Goal: Transaction & Acquisition: Purchase product/service

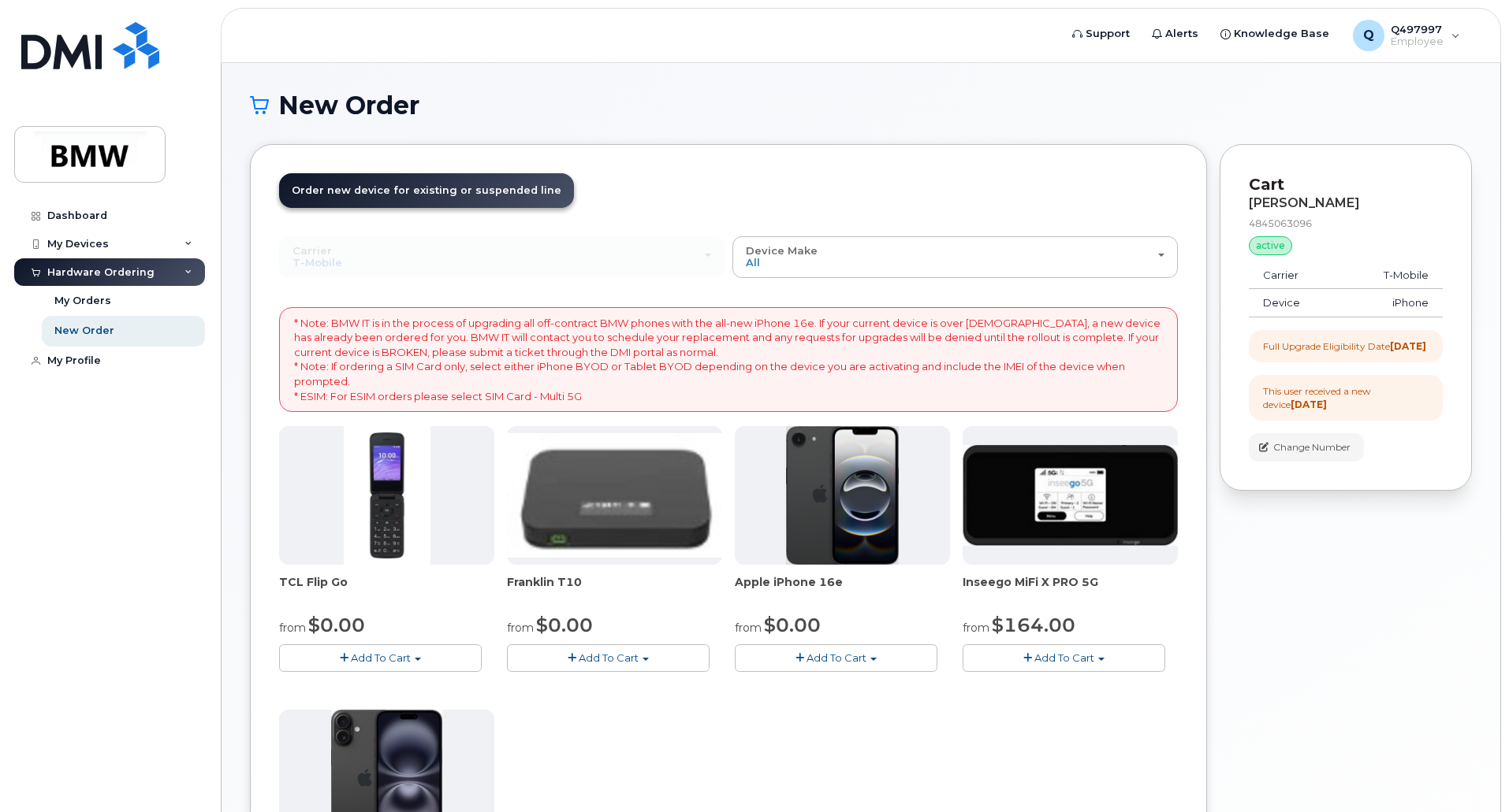
click at [842, 56] on header "Support Alerts Knowledge Base Q Q497997 Employee English Français Sign out" at bounding box center [860, 36] width 1280 height 55
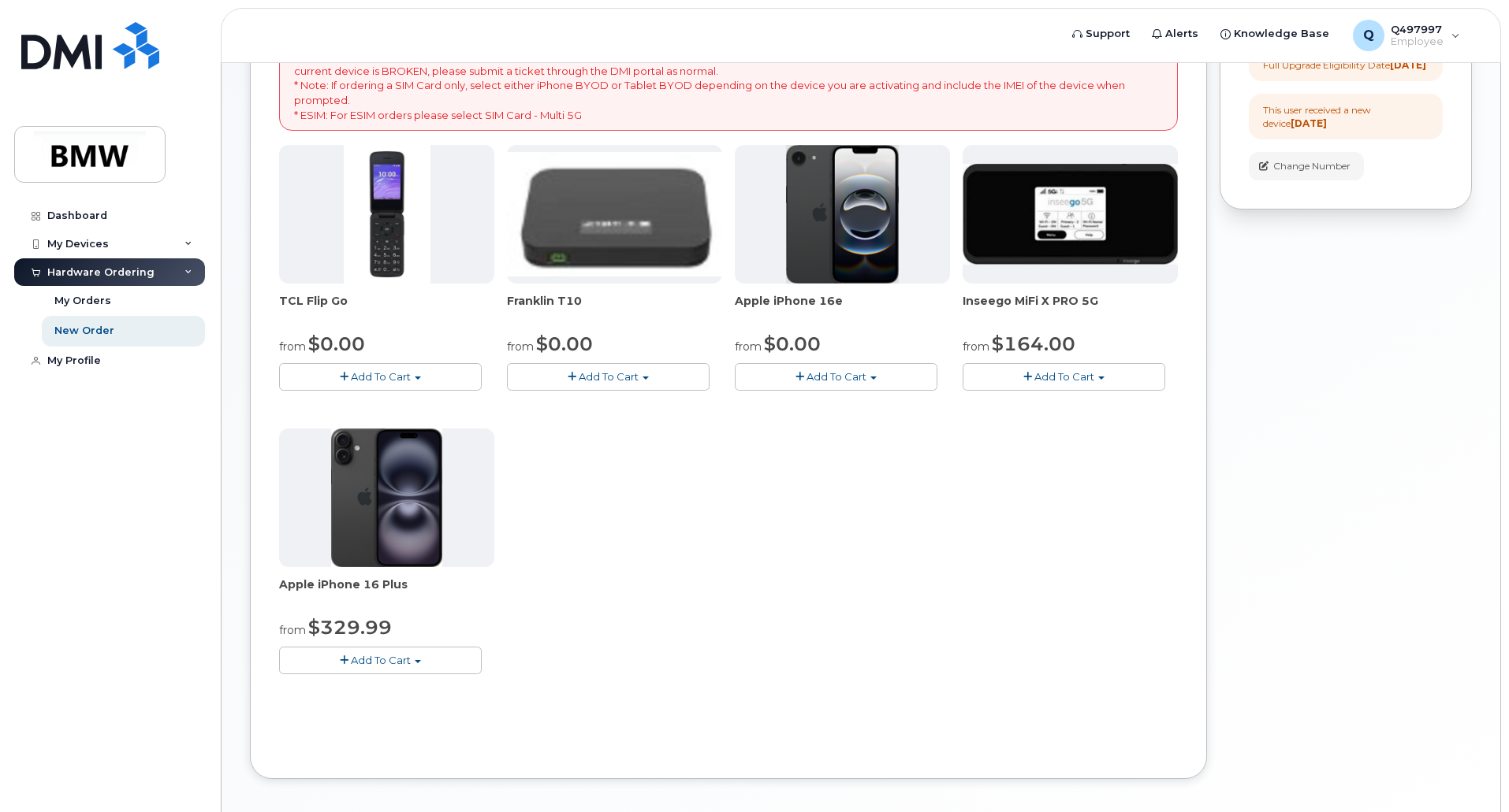
scroll to position [315, 0]
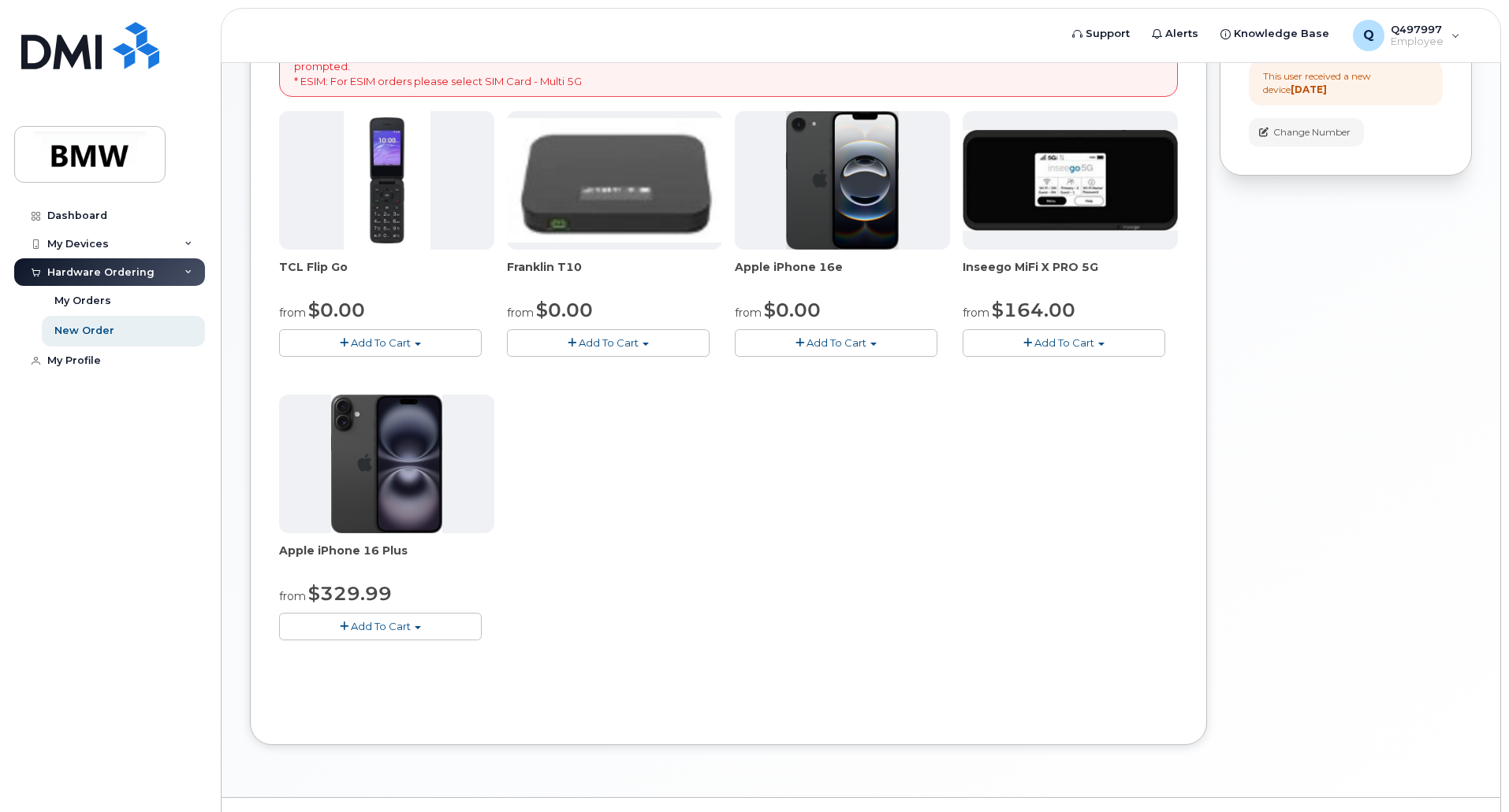
click at [397, 623] on span "Add To Cart" at bounding box center [380, 626] width 60 height 13
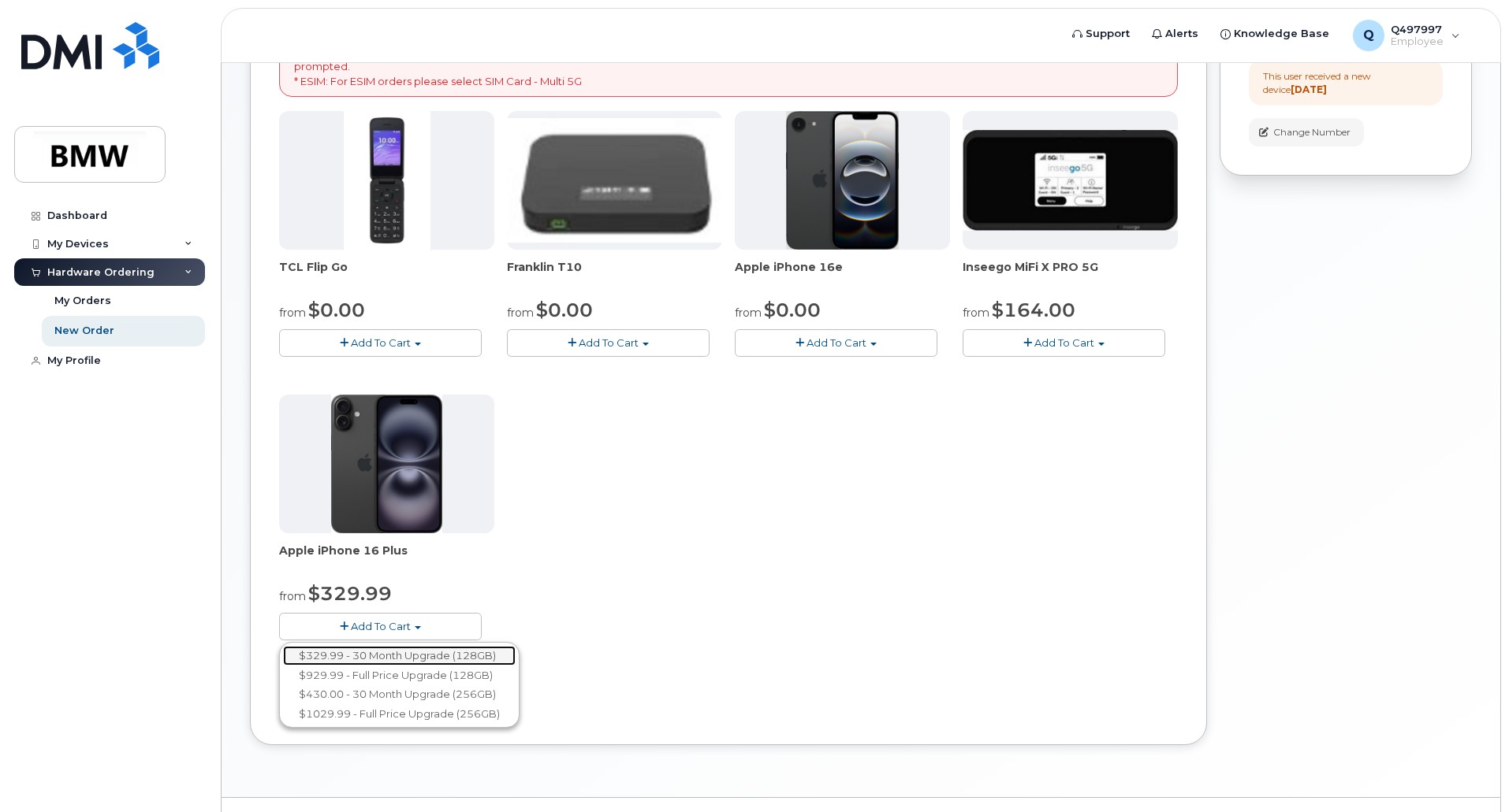
click at [404, 650] on link "$329.99 - 30 Month Upgrade (128GB)" at bounding box center [399, 655] width 233 height 19
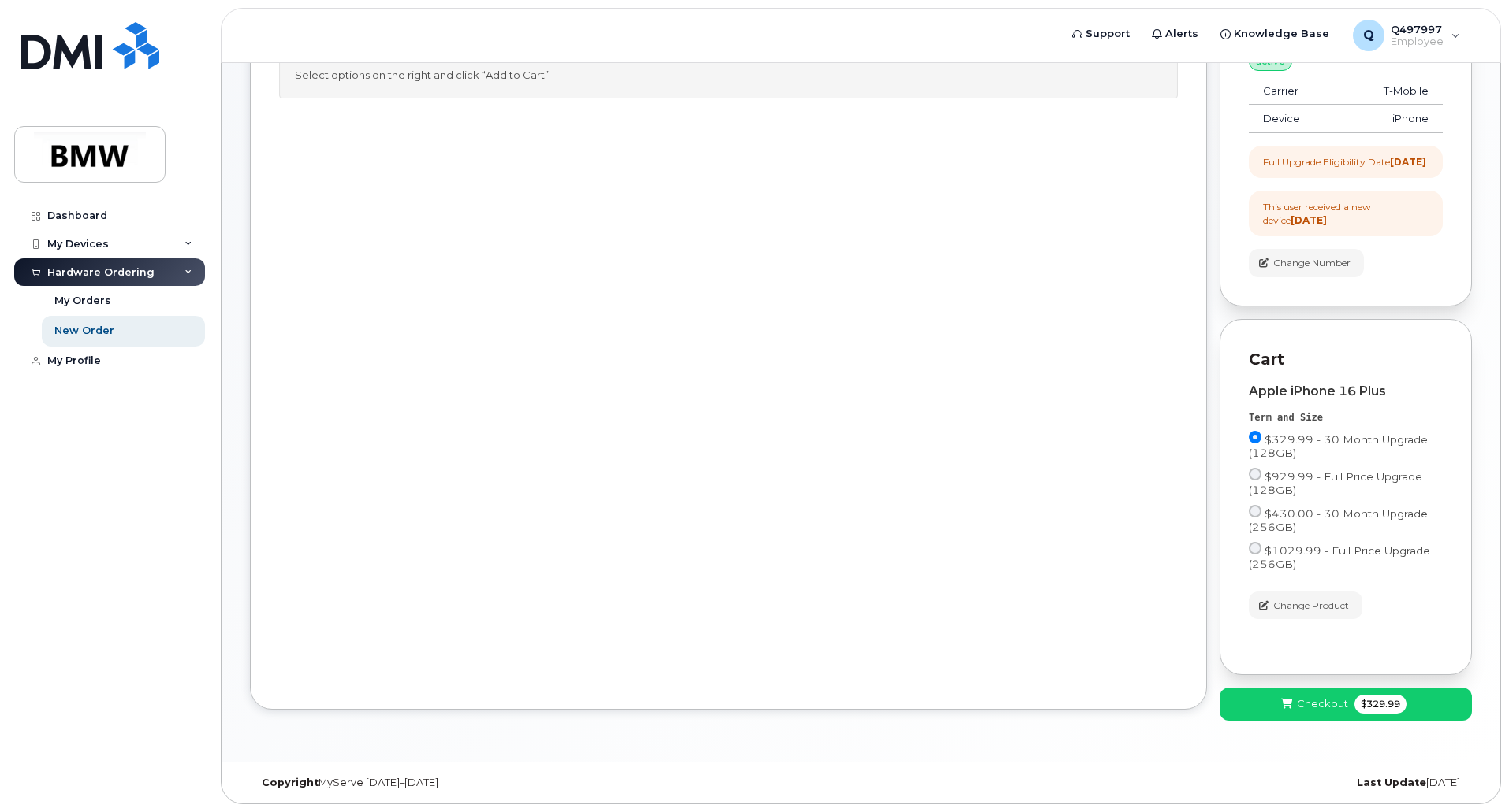
scroll to position [198, 0]
click at [1282, 708] on icon at bounding box center [1286, 704] width 11 height 10
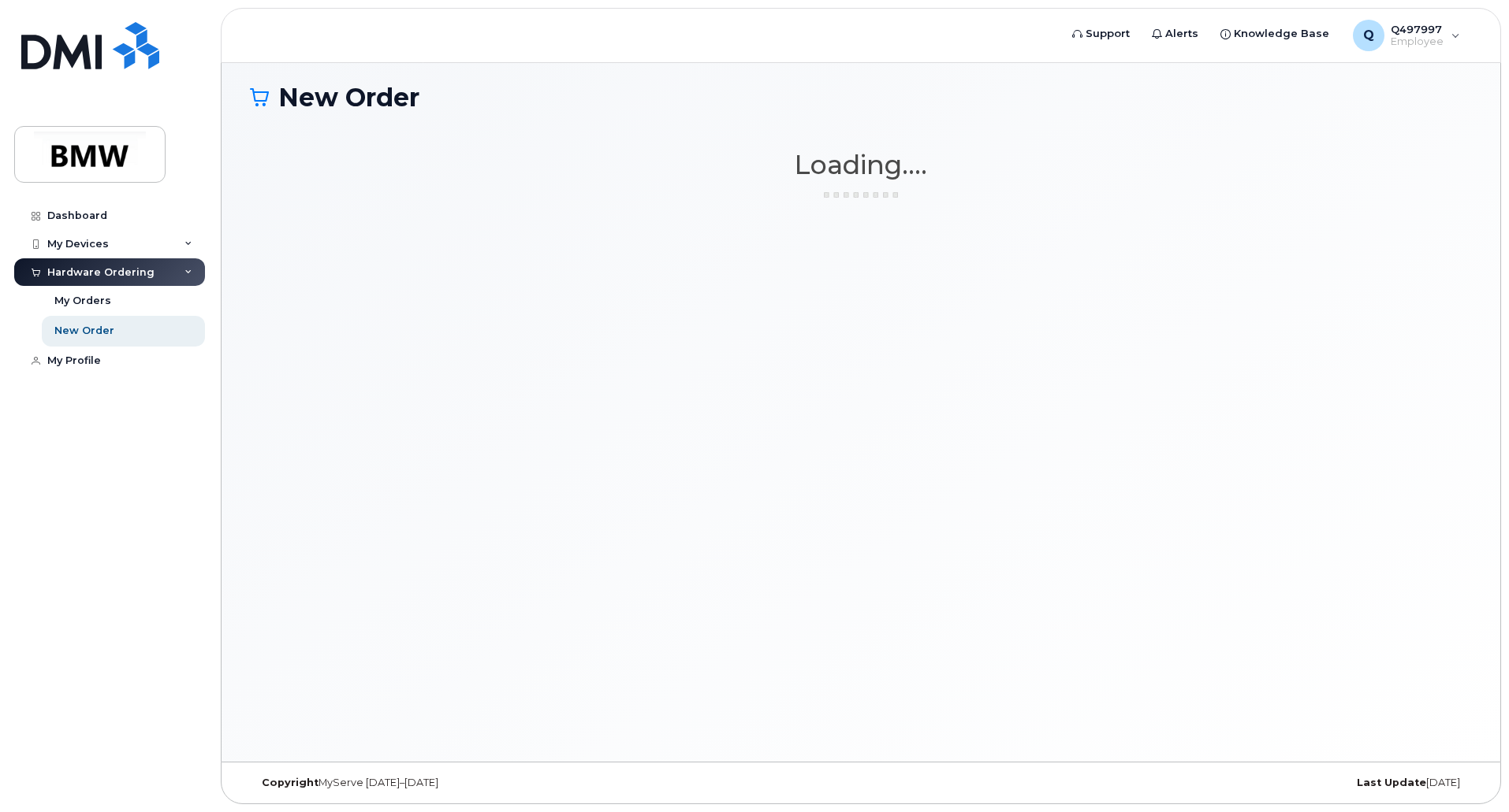
scroll to position [8, 0]
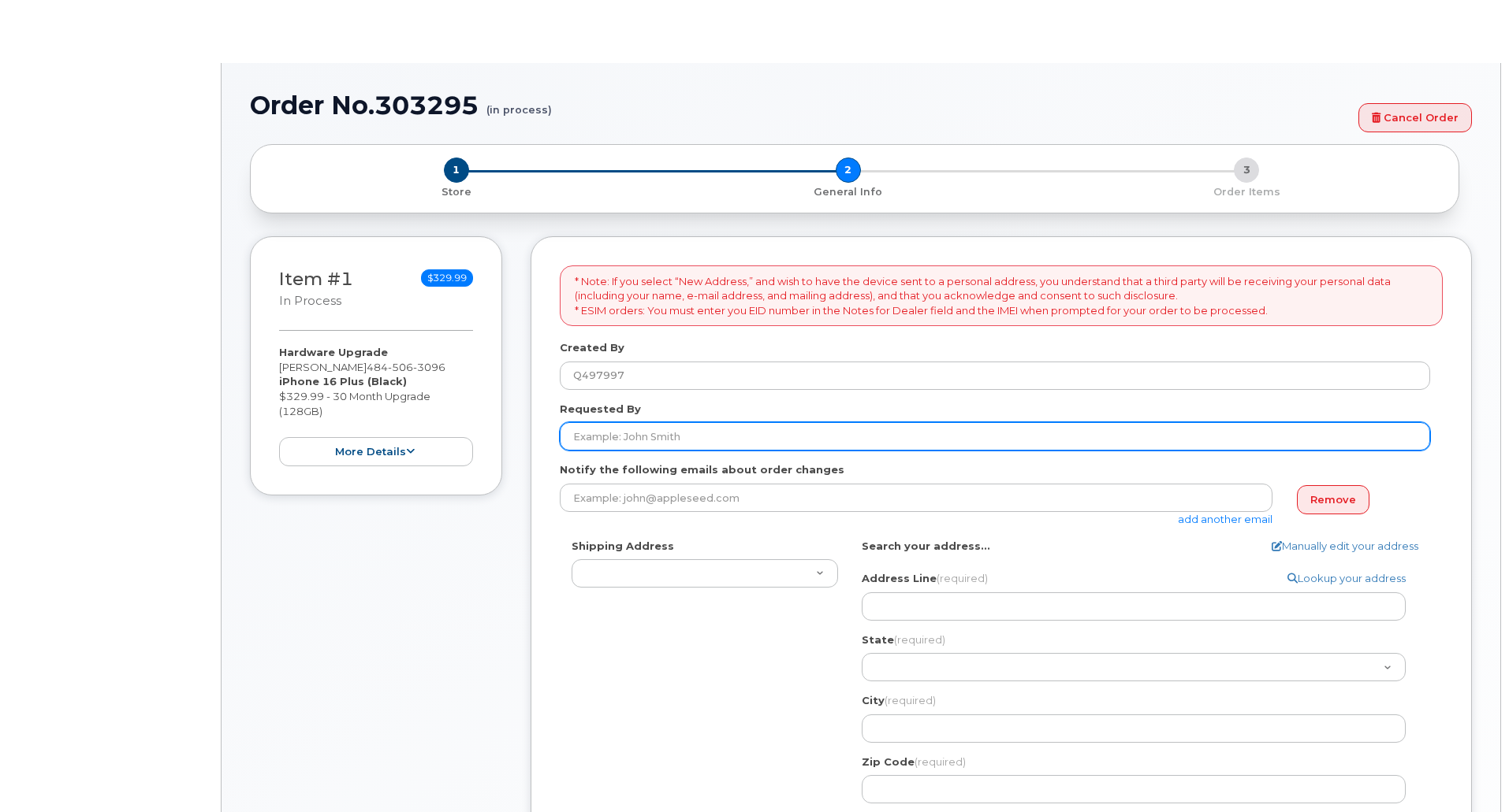
select select
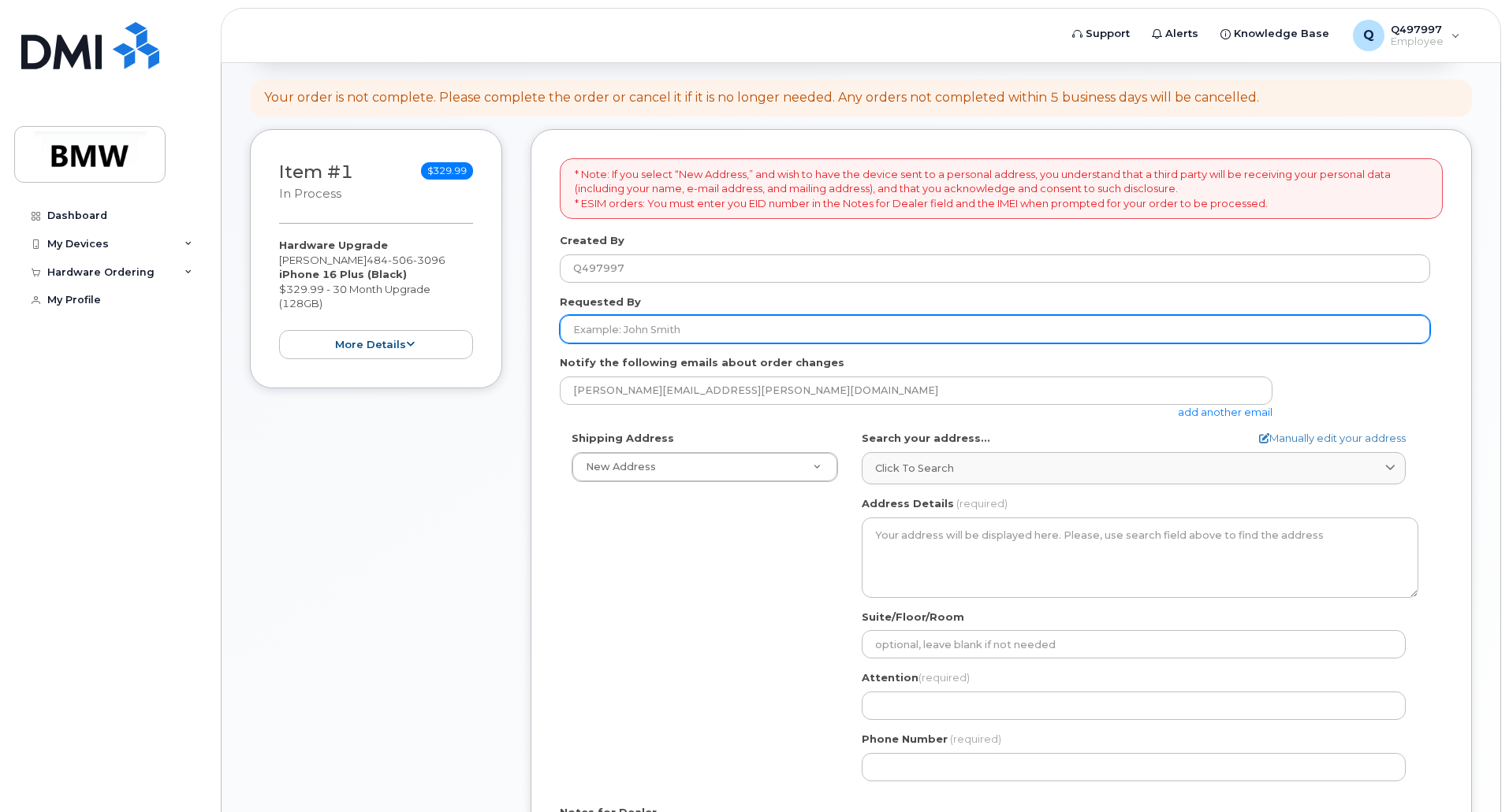
scroll to position [157, 0]
click at [596, 326] on input "Requested By" at bounding box center [995, 328] width 870 height 29
type input "[PERSON_NAME]"
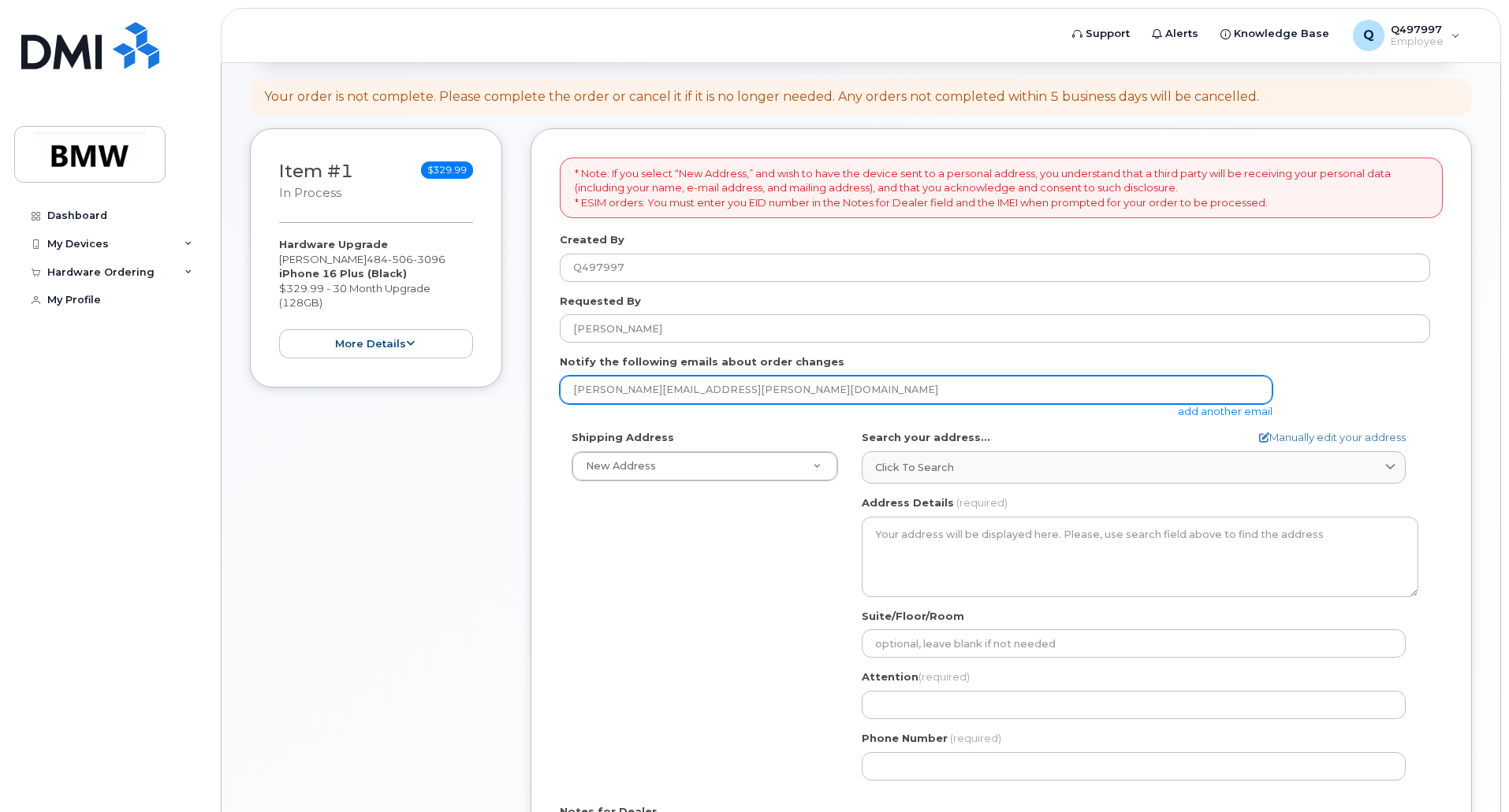
click at [640, 389] on input "[PERSON_NAME][EMAIL_ADDRESS][PERSON_NAME][DOMAIN_NAME]" at bounding box center [916, 390] width 712 height 29
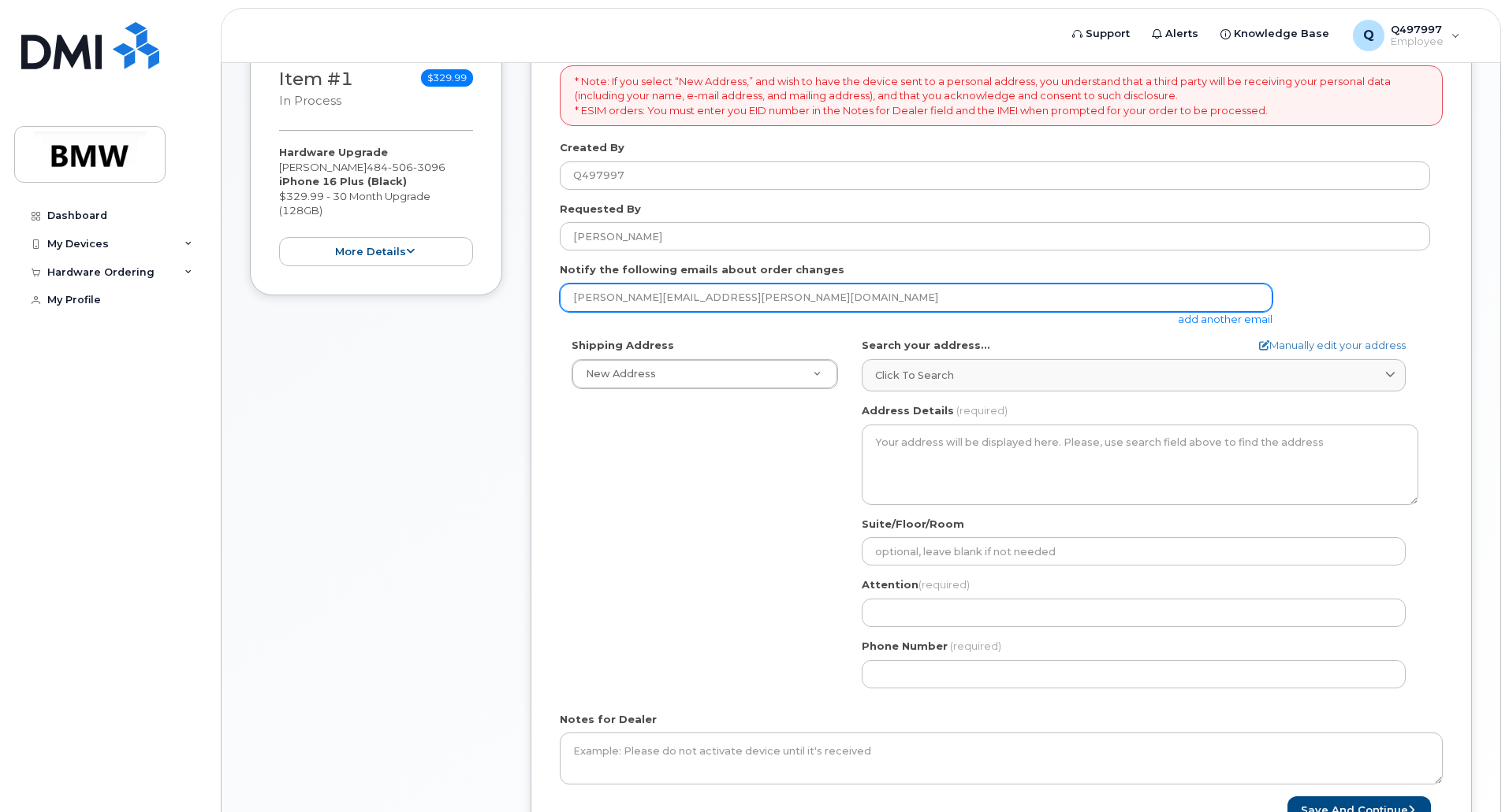
scroll to position [315, 0]
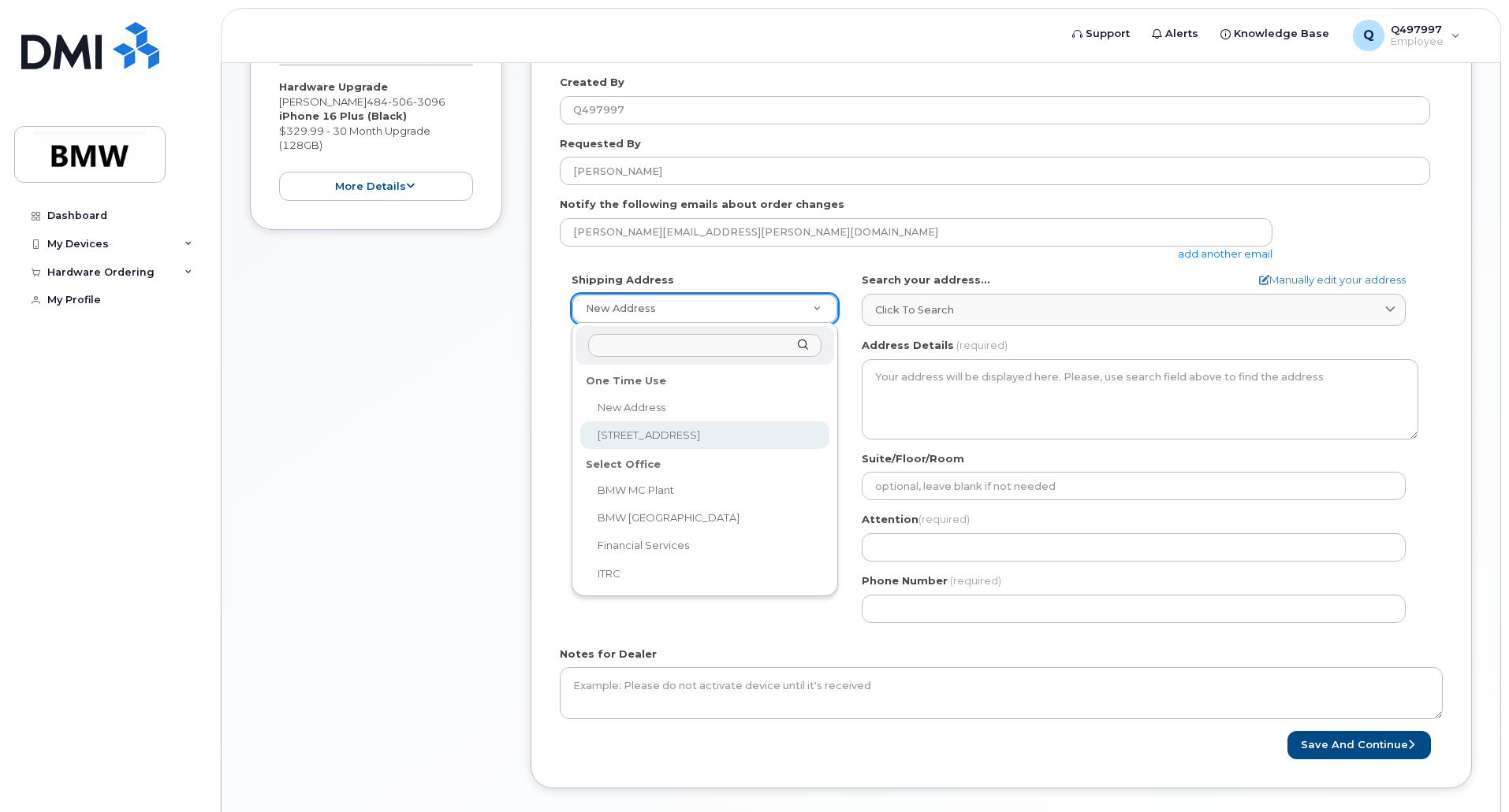
select select "362 Rosecliff Drive"
type input "[PERSON_NAME]"
type input "4845063096"
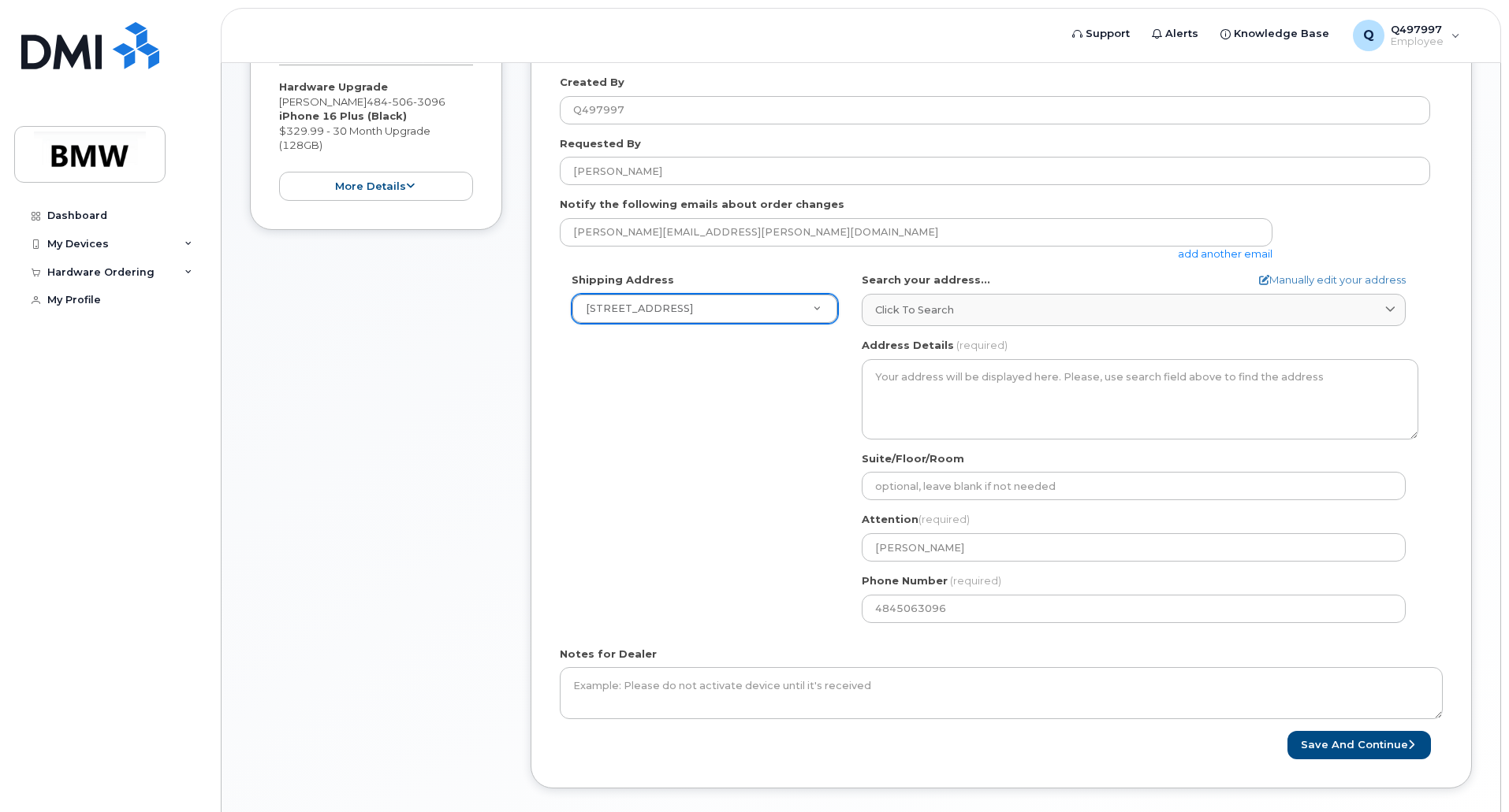
click at [762, 442] on div "Shipping Address 362 Rosecliff Drive New Address 362 Rosecliff Drive BMW MC Pla…" at bounding box center [995, 452] width 870 height 361
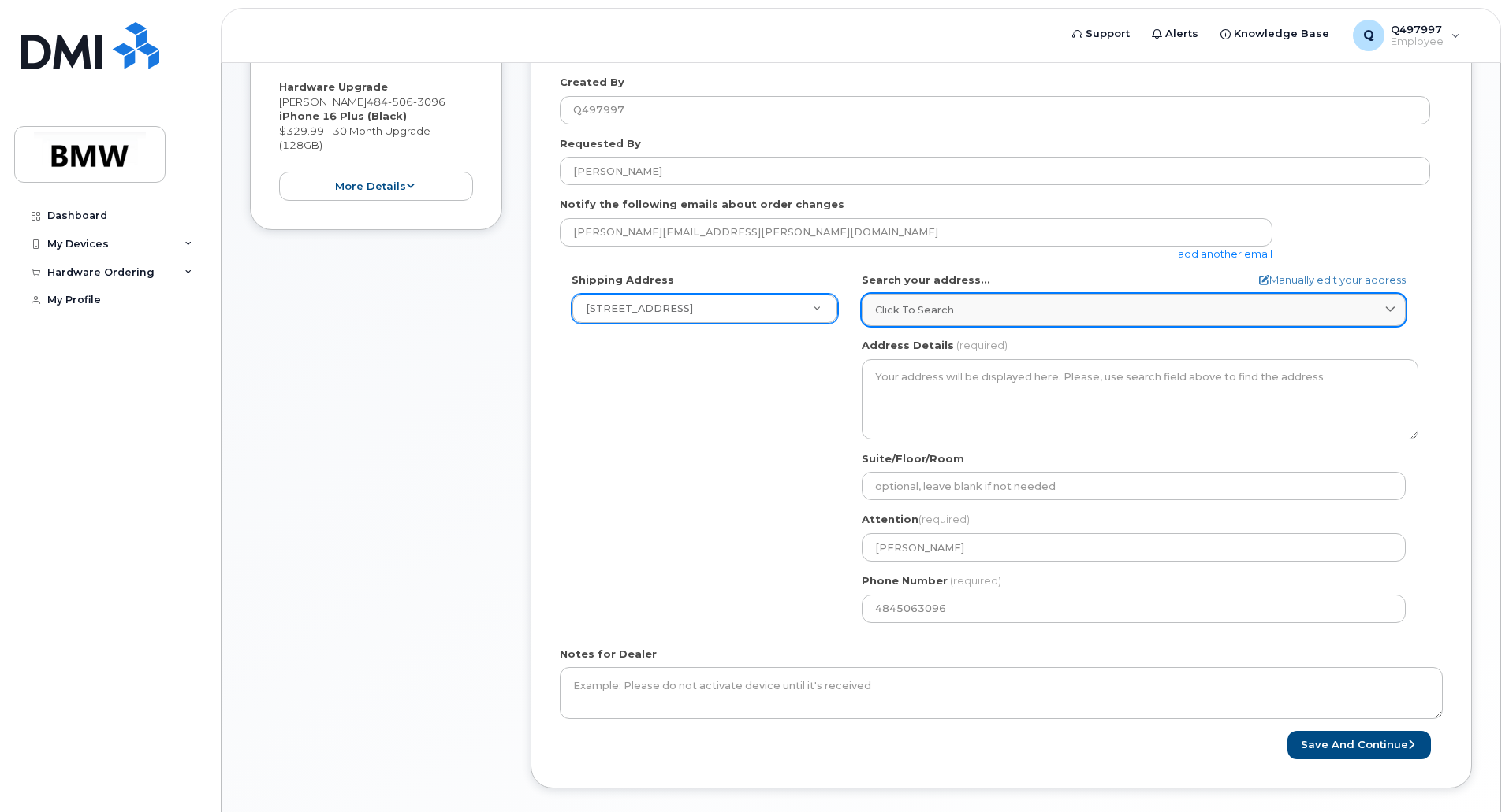
click at [949, 305] on span "Click to search" at bounding box center [915, 310] width 79 height 15
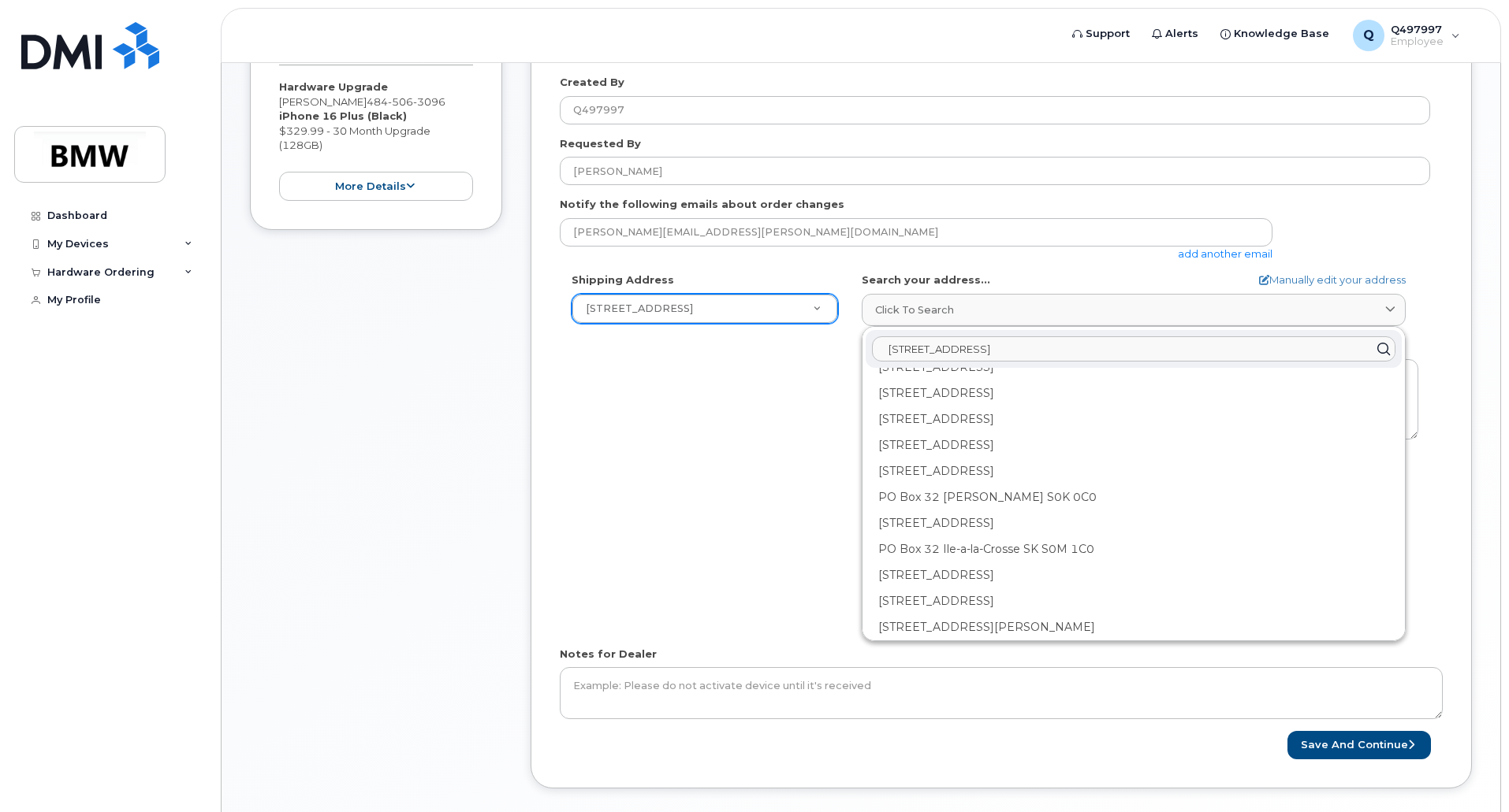
scroll to position [2339, 0]
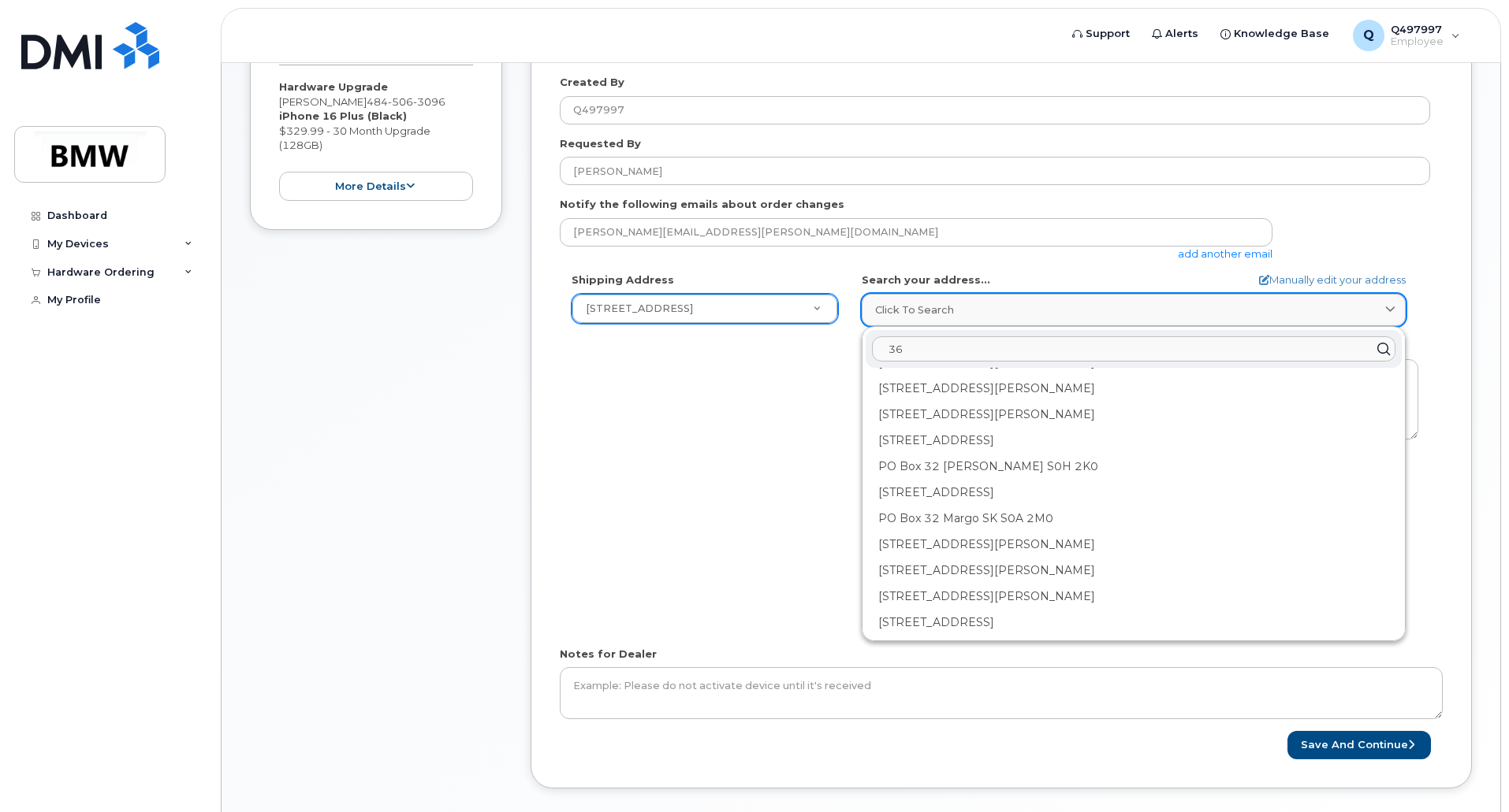
type input "3"
click at [1005, 249] on div "brian.menda@bmwna.com add another email" at bounding box center [922, 239] width 725 height 43
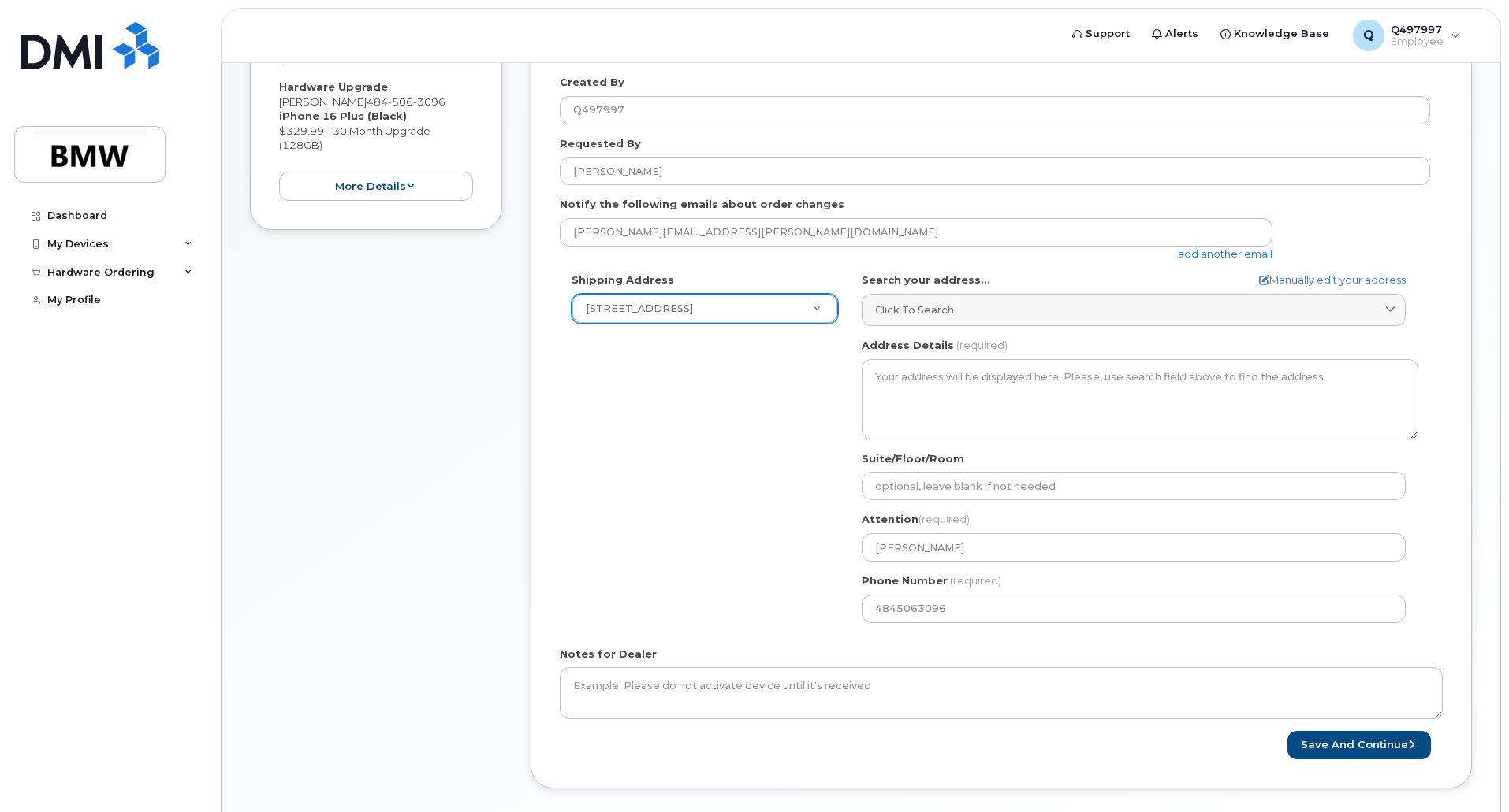
click at [767, 290] on div "Shipping Address 362 Rosecliff Drive New Address 362 Rosecliff Drive BMW MC Pla…" at bounding box center [704, 298] width 290 height 51
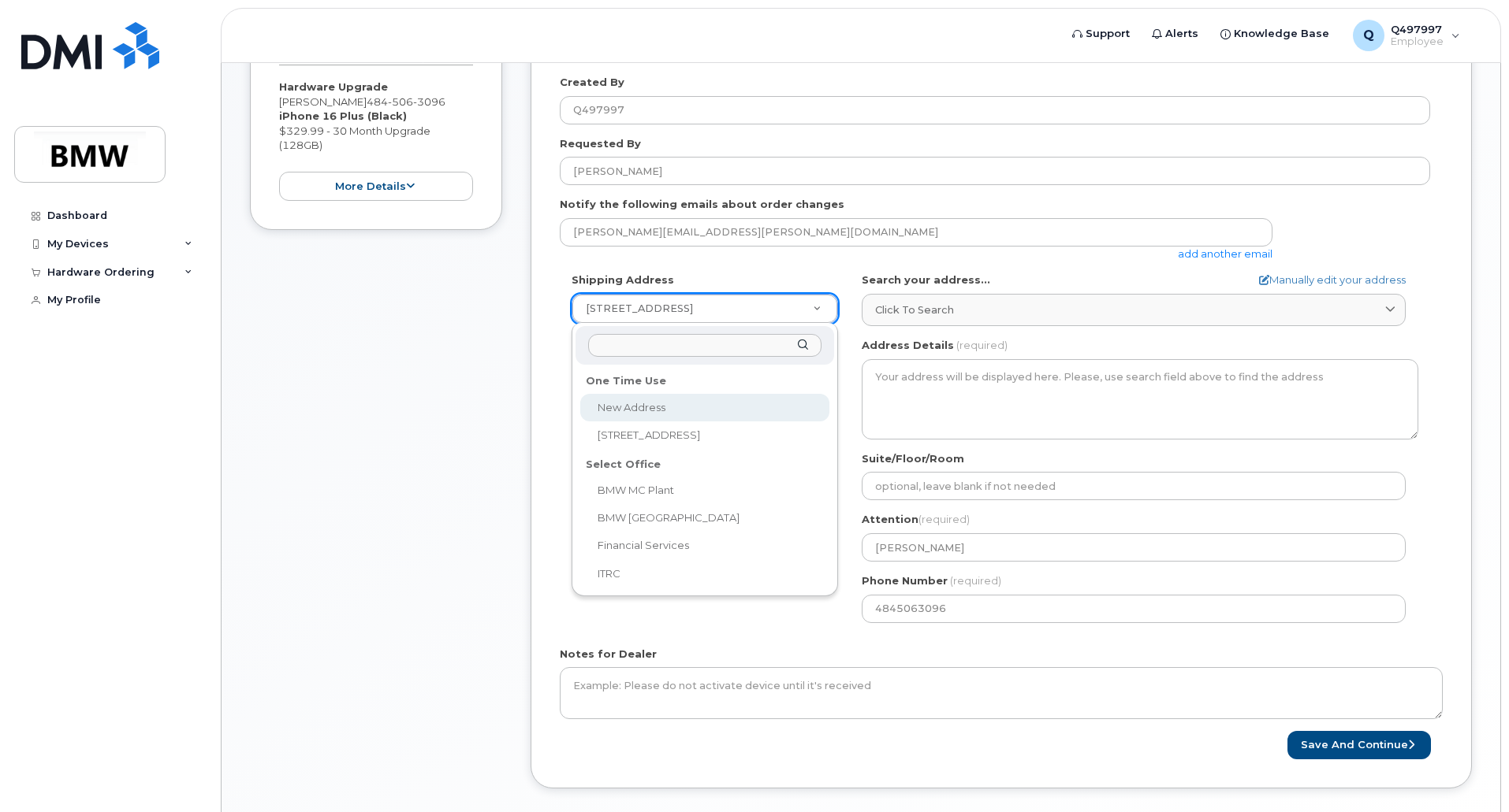
select select
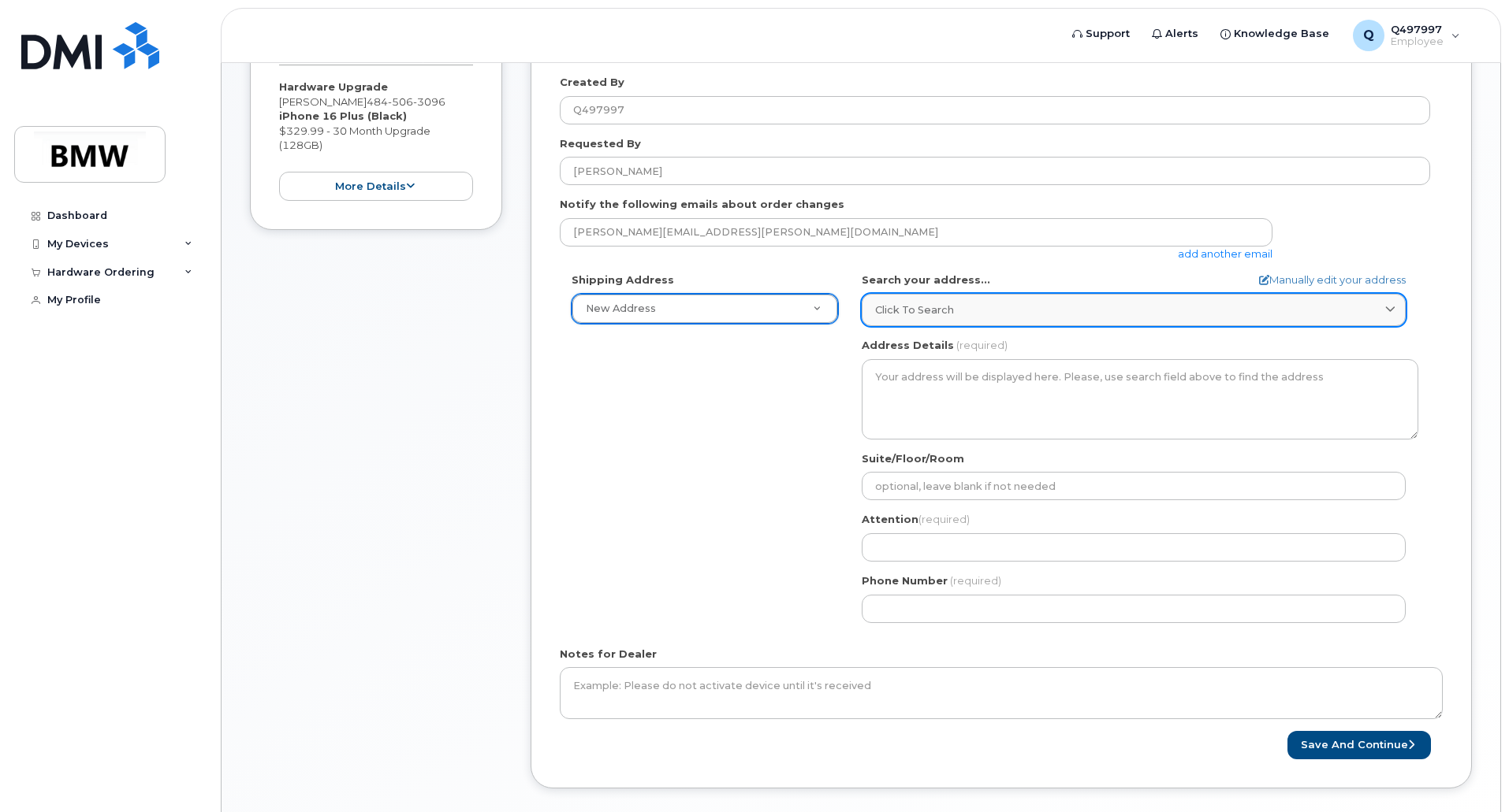
click at [949, 311] on span "Click to search" at bounding box center [915, 310] width 79 height 15
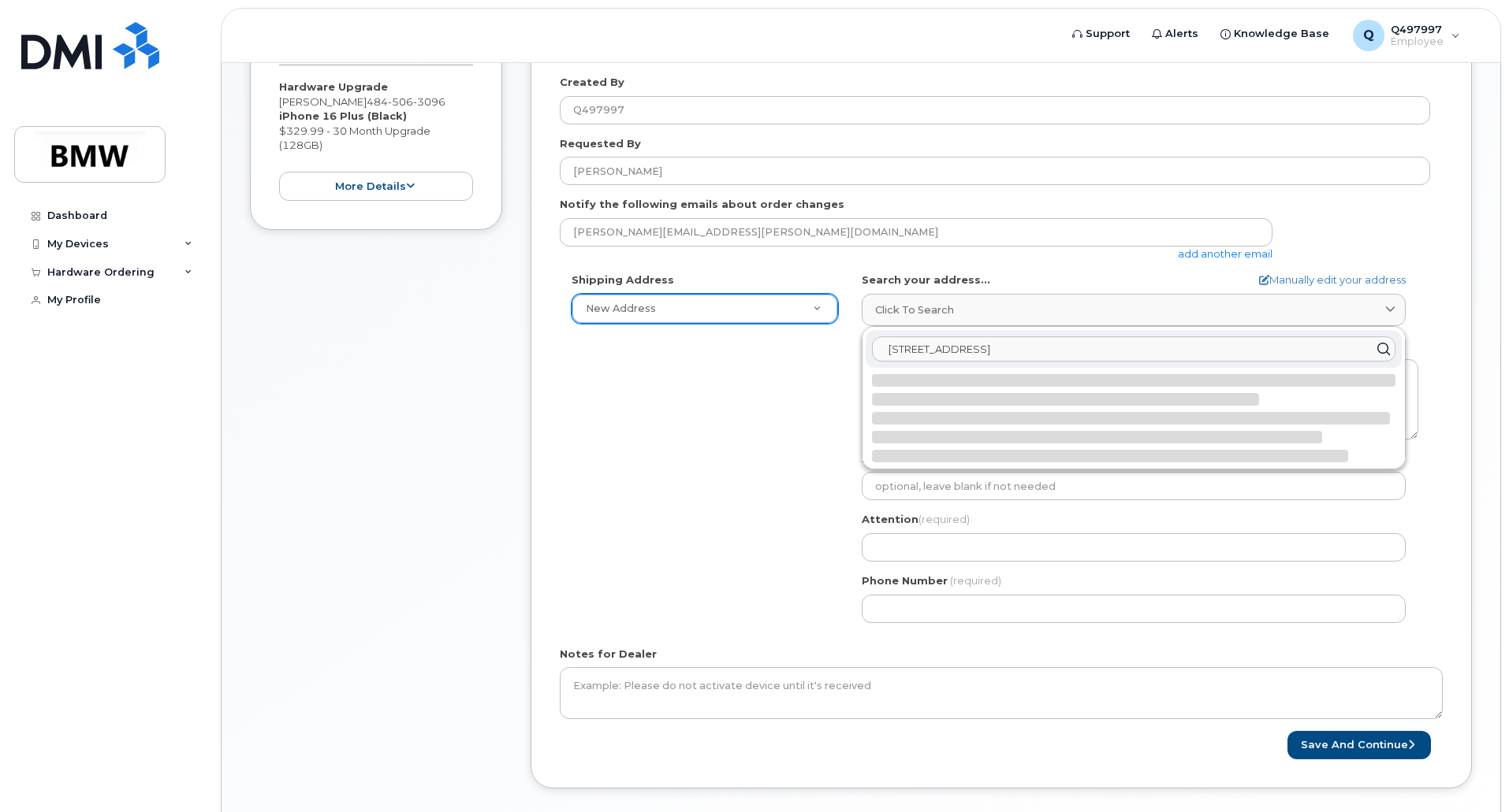
scroll to position [0, 0]
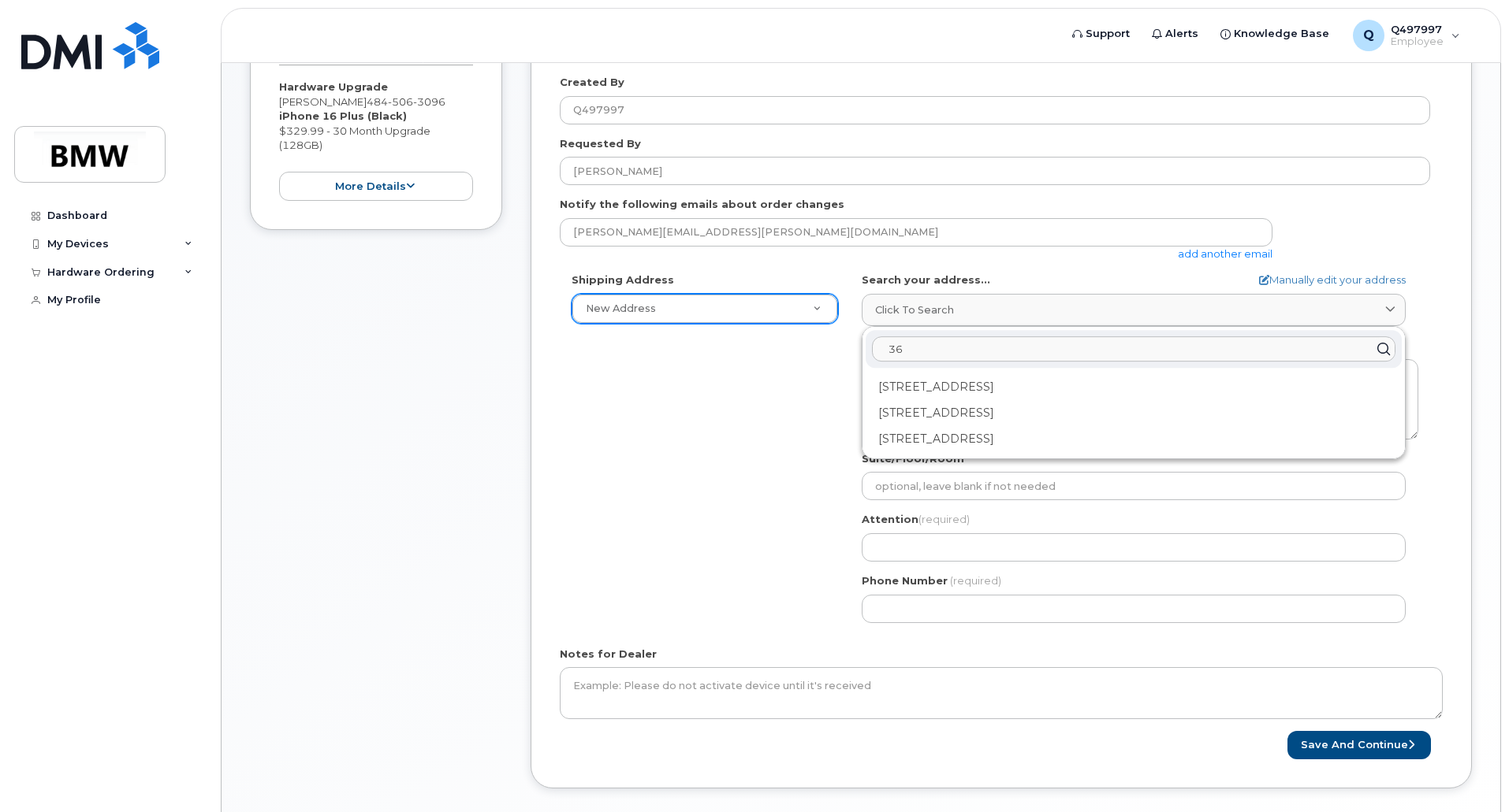
type input "3"
click at [1295, 280] on link "Manually edit your address" at bounding box center [1331, 280] width 146 height 15
select select
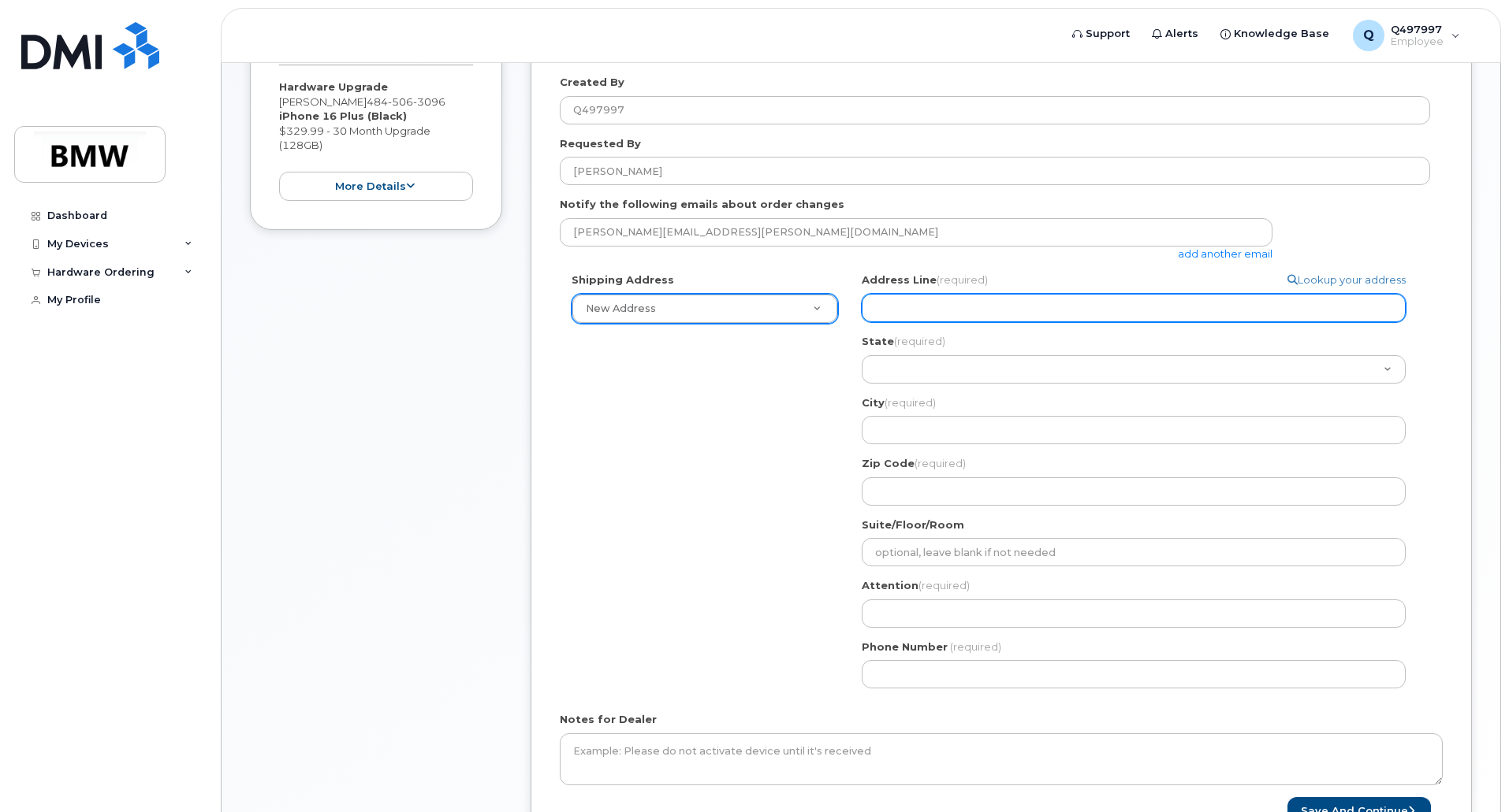
click at [966, 311] on input "Address Line (required)" at bounding box center [1133, 308] width 544 height 29
type input "362 Rosecliff Drive"
select select
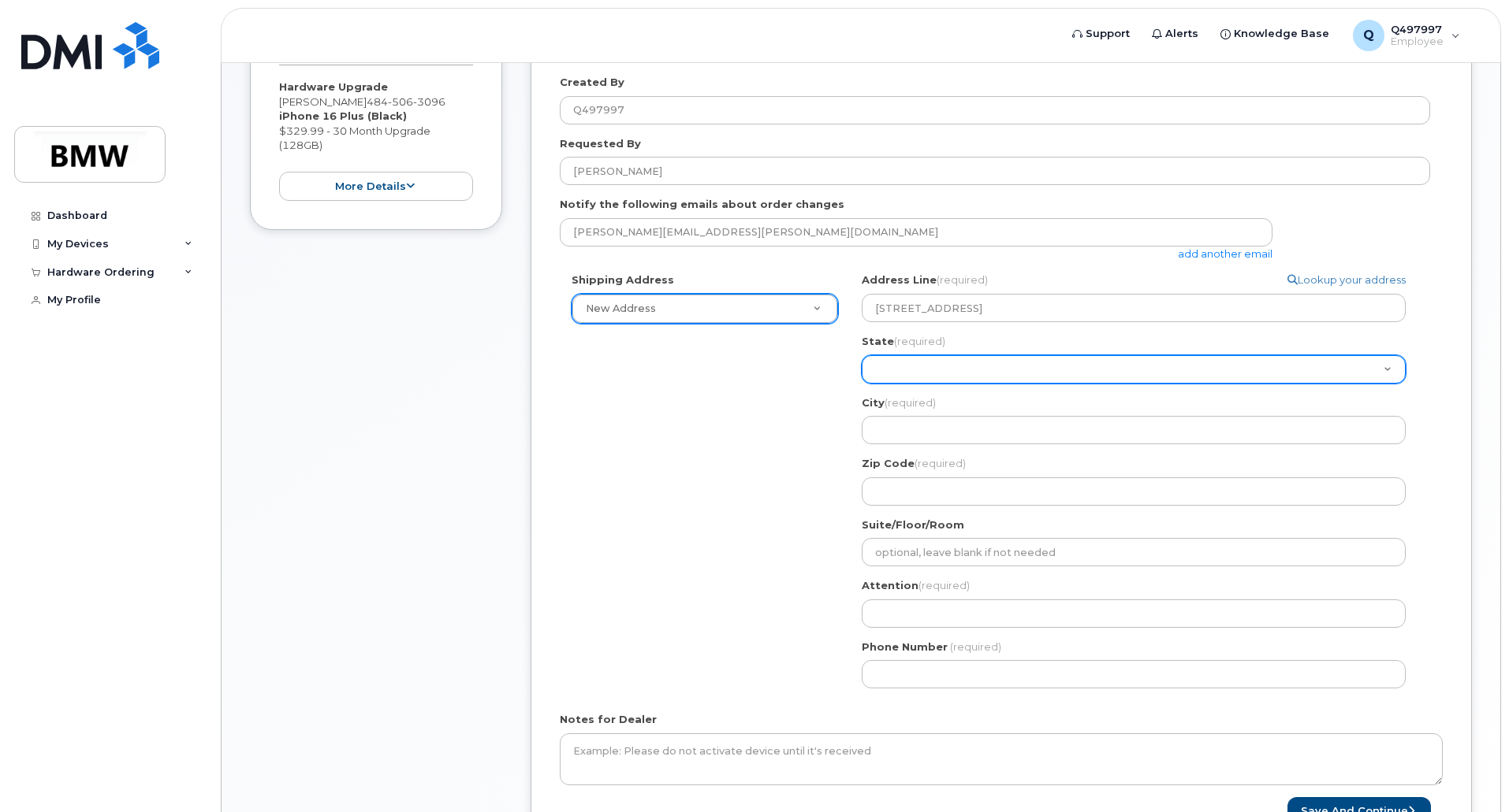
click at [953, 361] on select "Alabama Alaska American Samoa Arizona Arkansas California Colorado Connecticut …" at bounding box center [1133, 369] width 544 height 29
drag, startPoint x: 953, startPoint y: 361, endPoint x: 929, endPoint y: 373, distance: 26.8
click at [929, 373] on select "Alabama Alaska American Samoa Arizona Arkansas California Colorado Connecticut …" at bounding box center [1133, 369] width 544 height 29
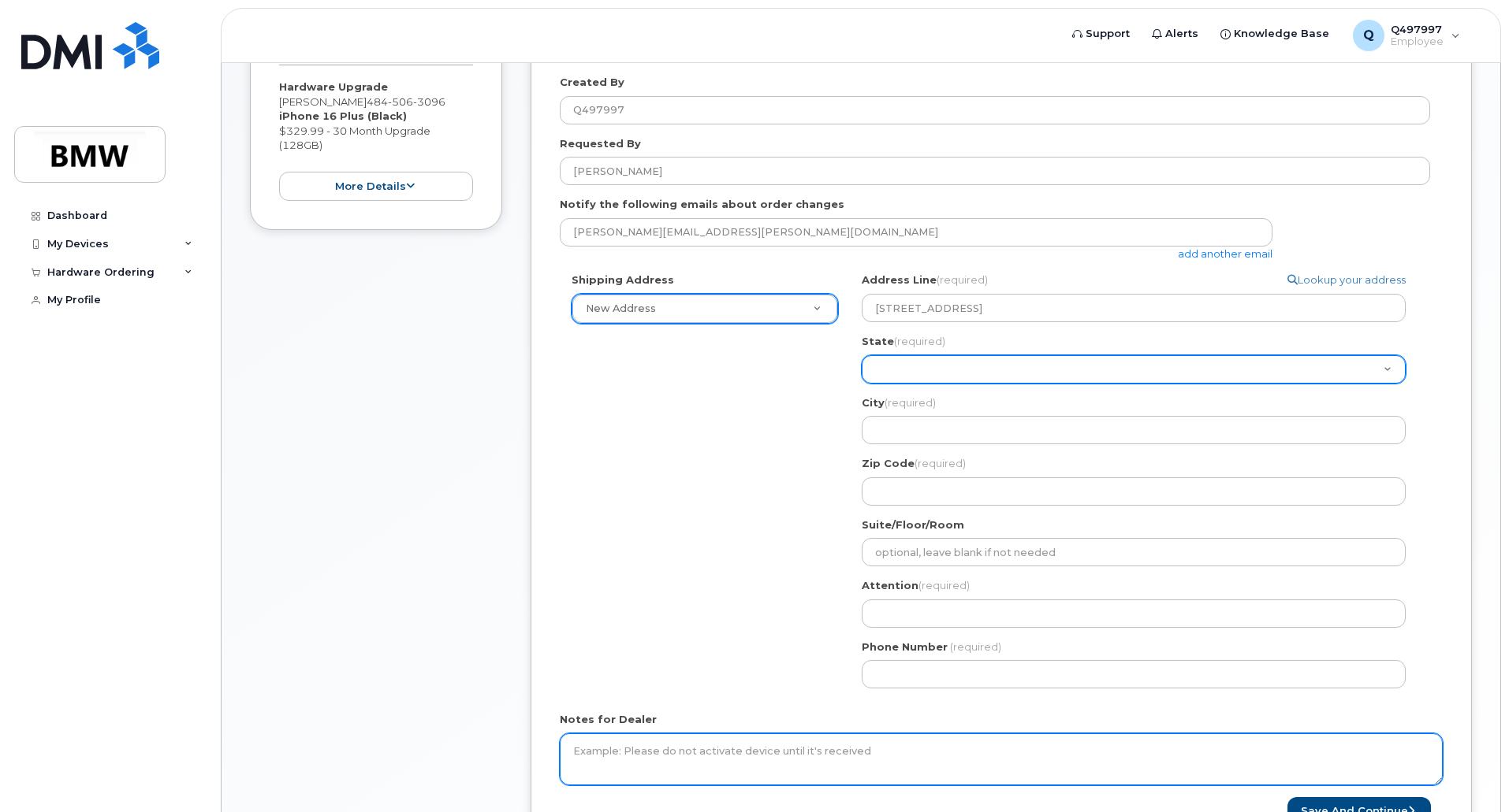
select select "PA"
click at [861, 355] on select "Alabama Alaska American Samoa Arizona Arkansas California Colorado Connecticut …" at bounding box center [1133, 369] width 544 height 29
select select
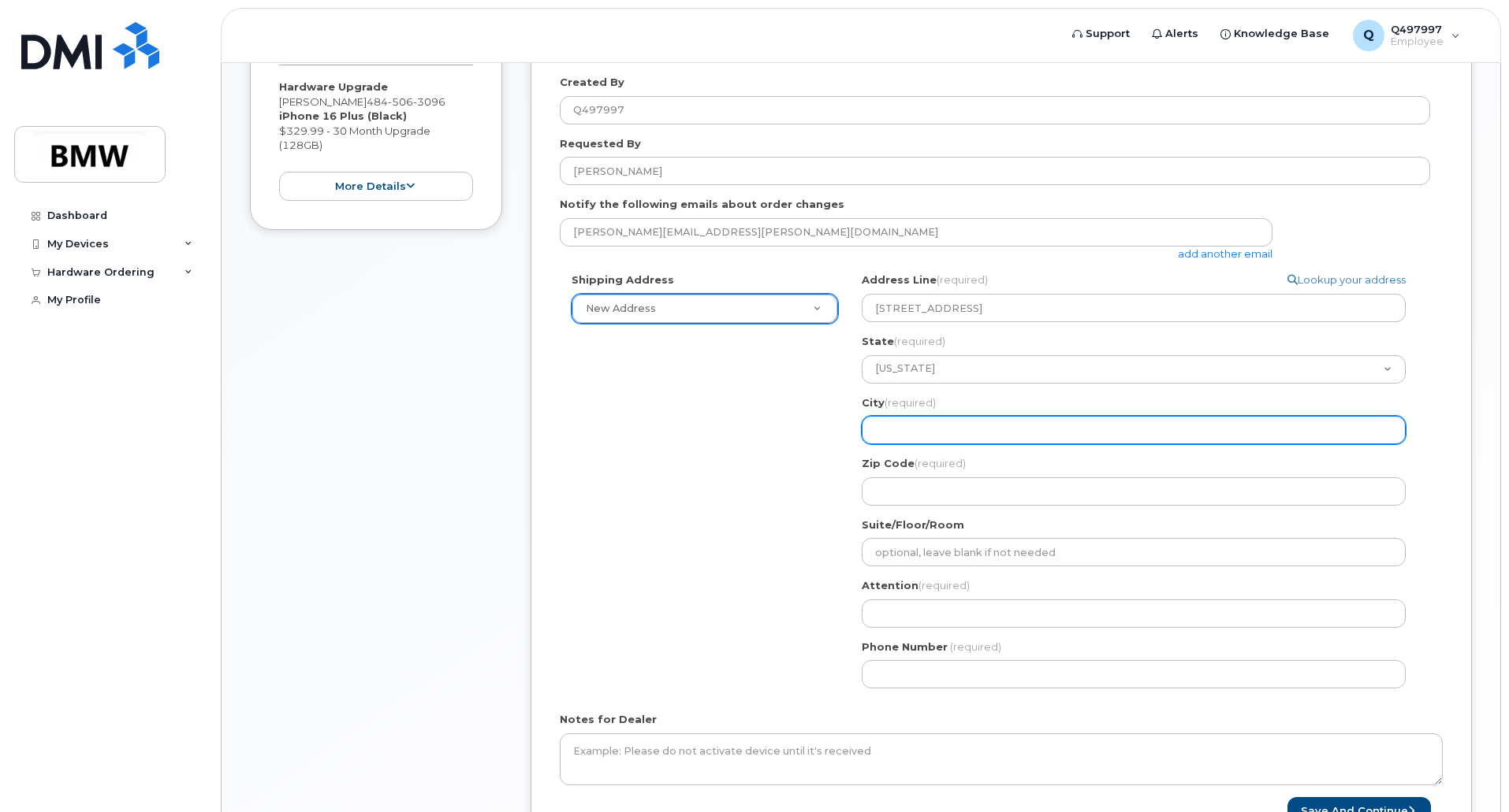
click at [915, 432] on input "City (required)" at bounding box center [1133, 429] width 544 height 29
type input "Douglassville"
select select
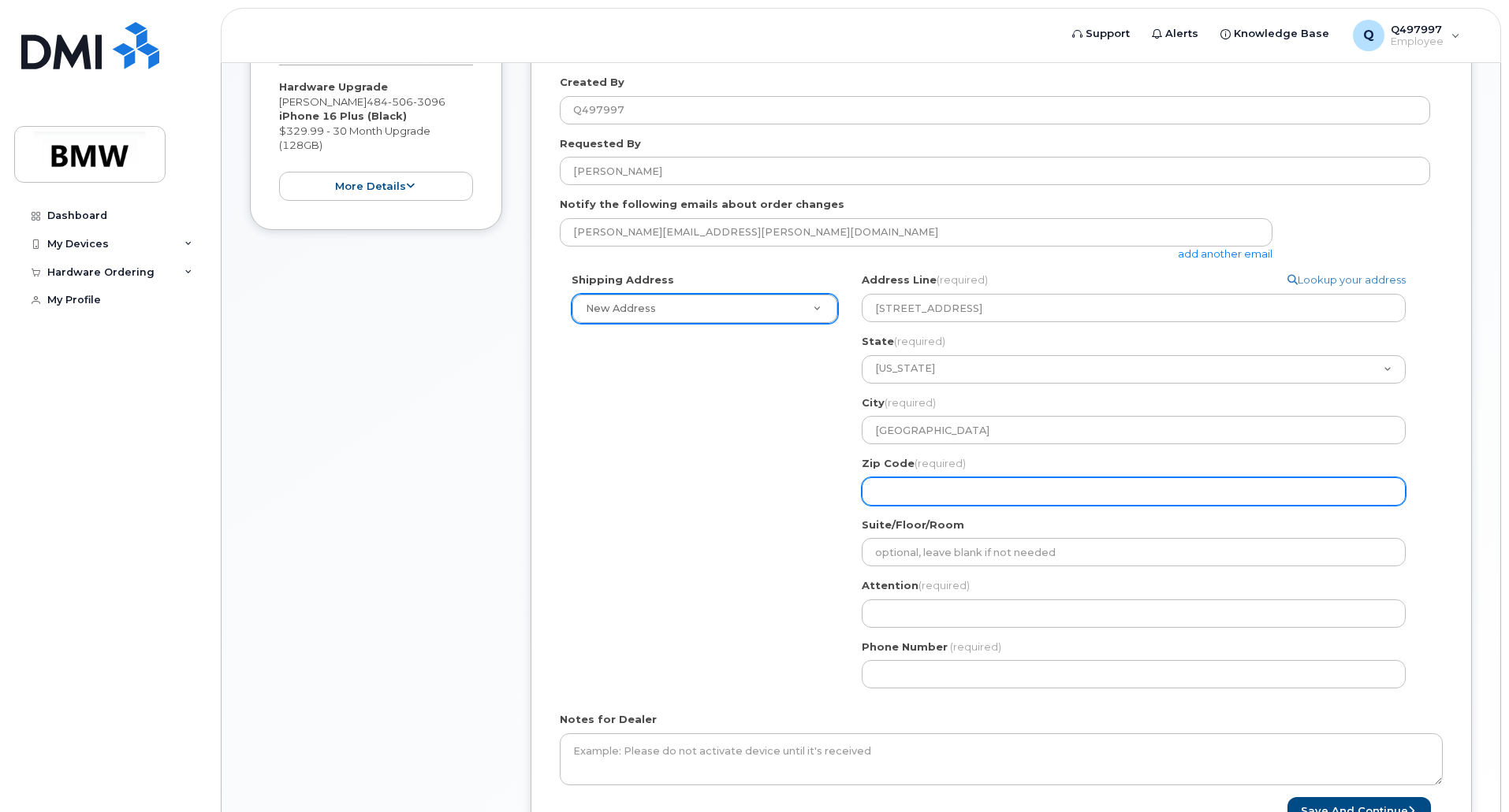
click at [939, 486] on input "Zip Code (required)" at bounding box center [1133, 491] width 544 height 29
type input "19518"
select select
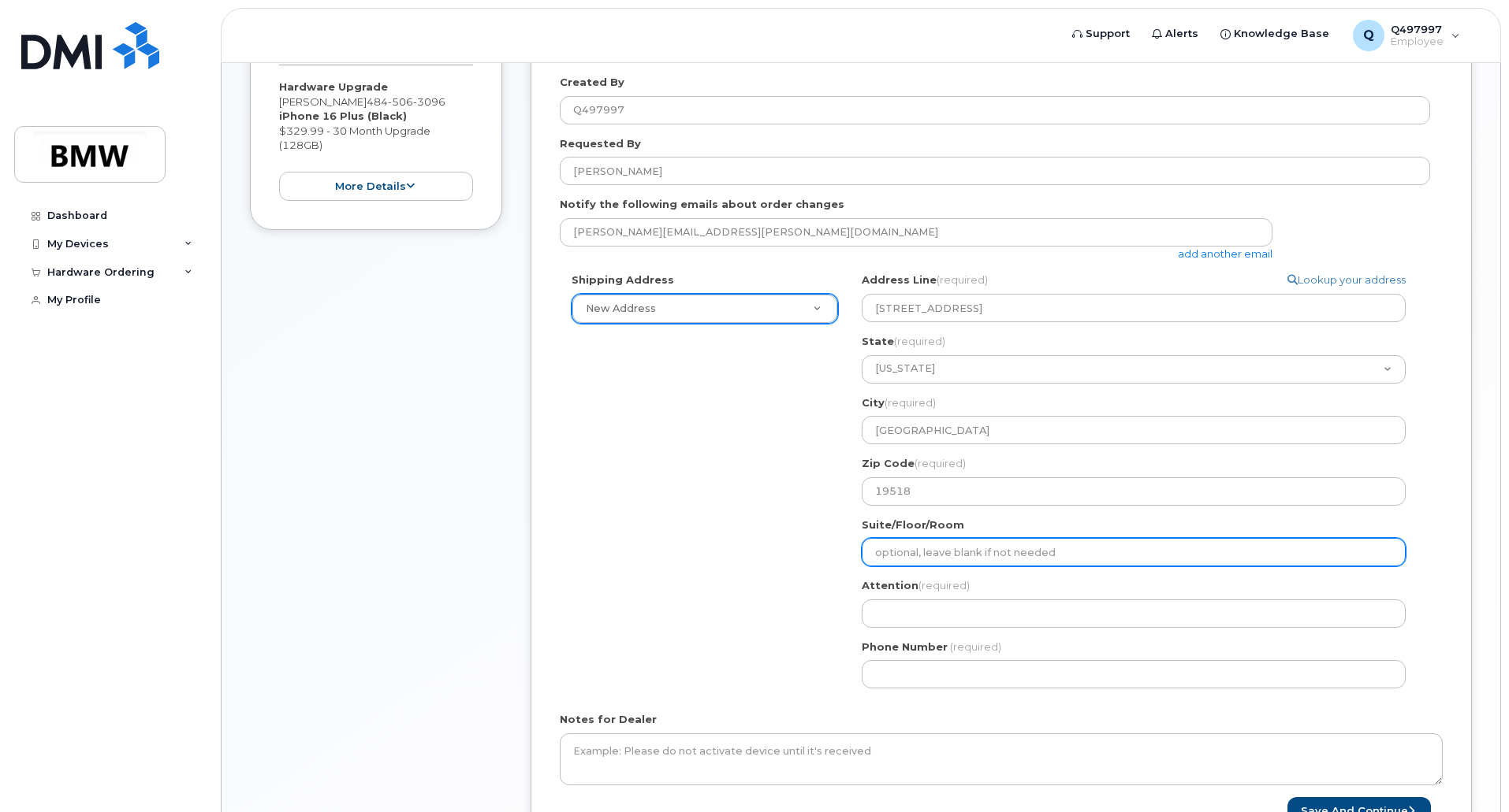
click at [961, 539] on input "Suite/Floor/Room" at bounding box center [1133, 552] width 544 height 29
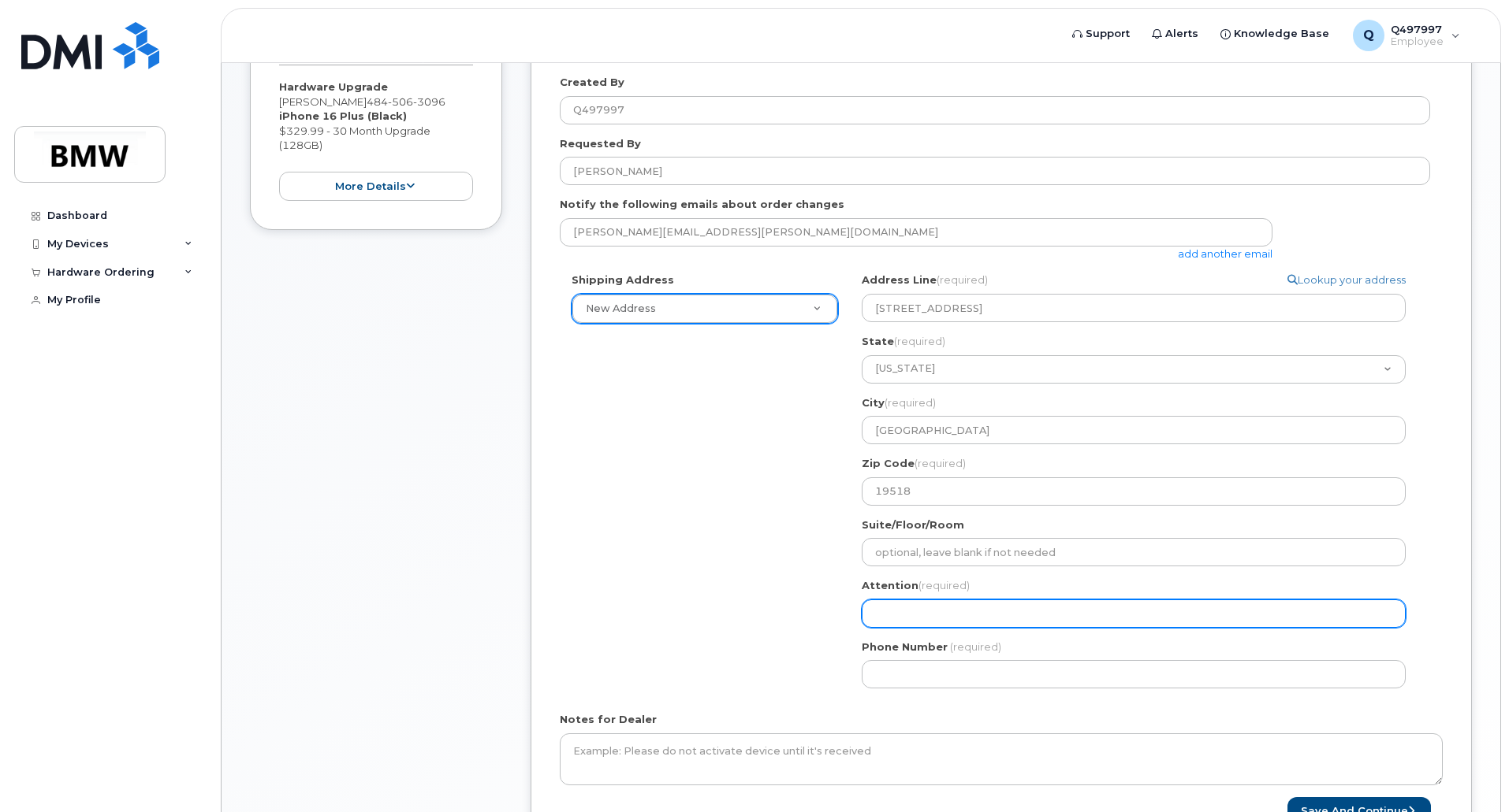
click at [913, 613] on input "Attention (required)" at bounding box center [1133, 613] width 544 height 29
type input "[PERSON_NAME]"
select select
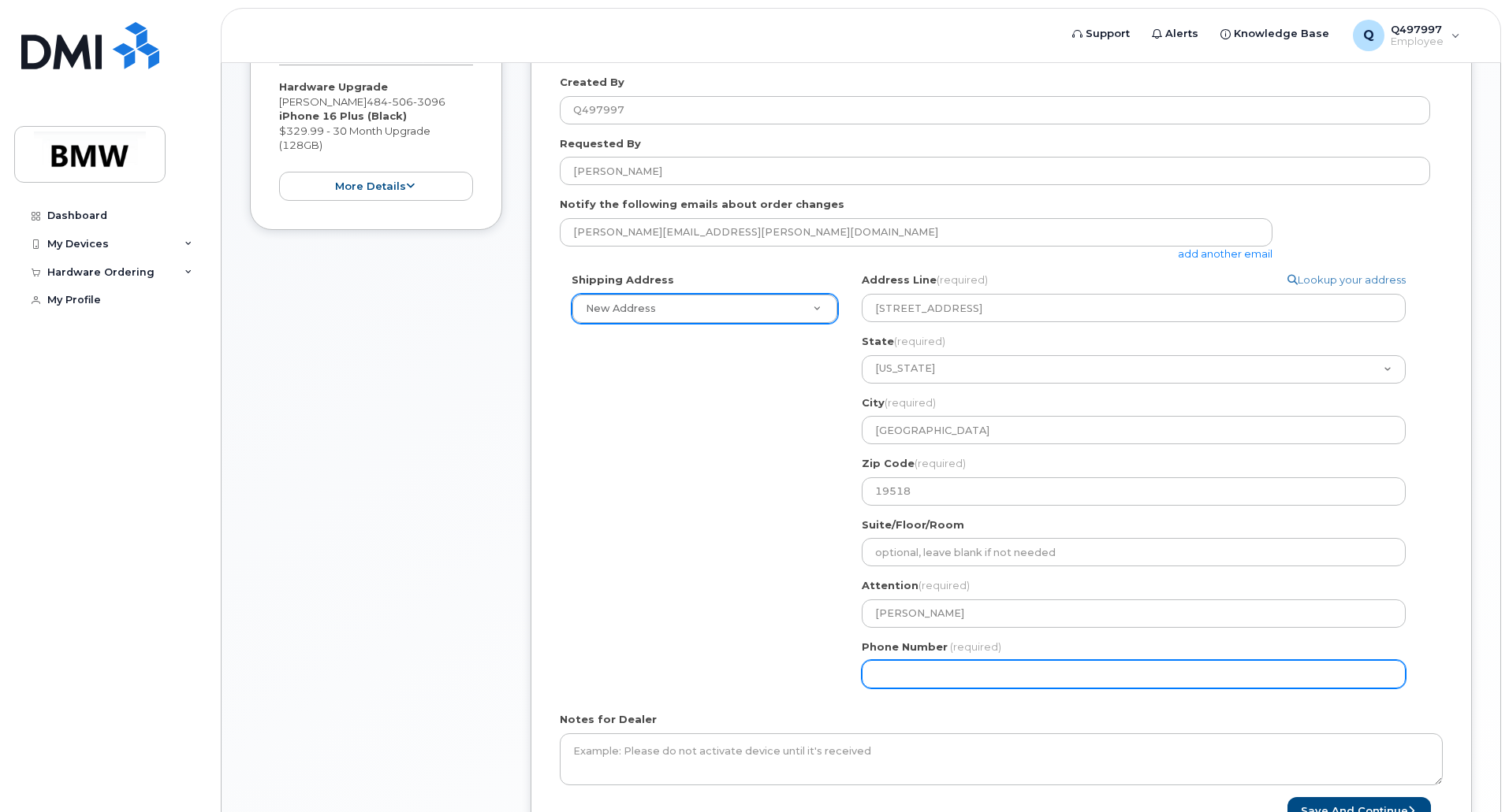
click at [935, 676] on input "Phone Number" at bounding box center [1133, 674] width 544 height 29
type input "484506309"
select select
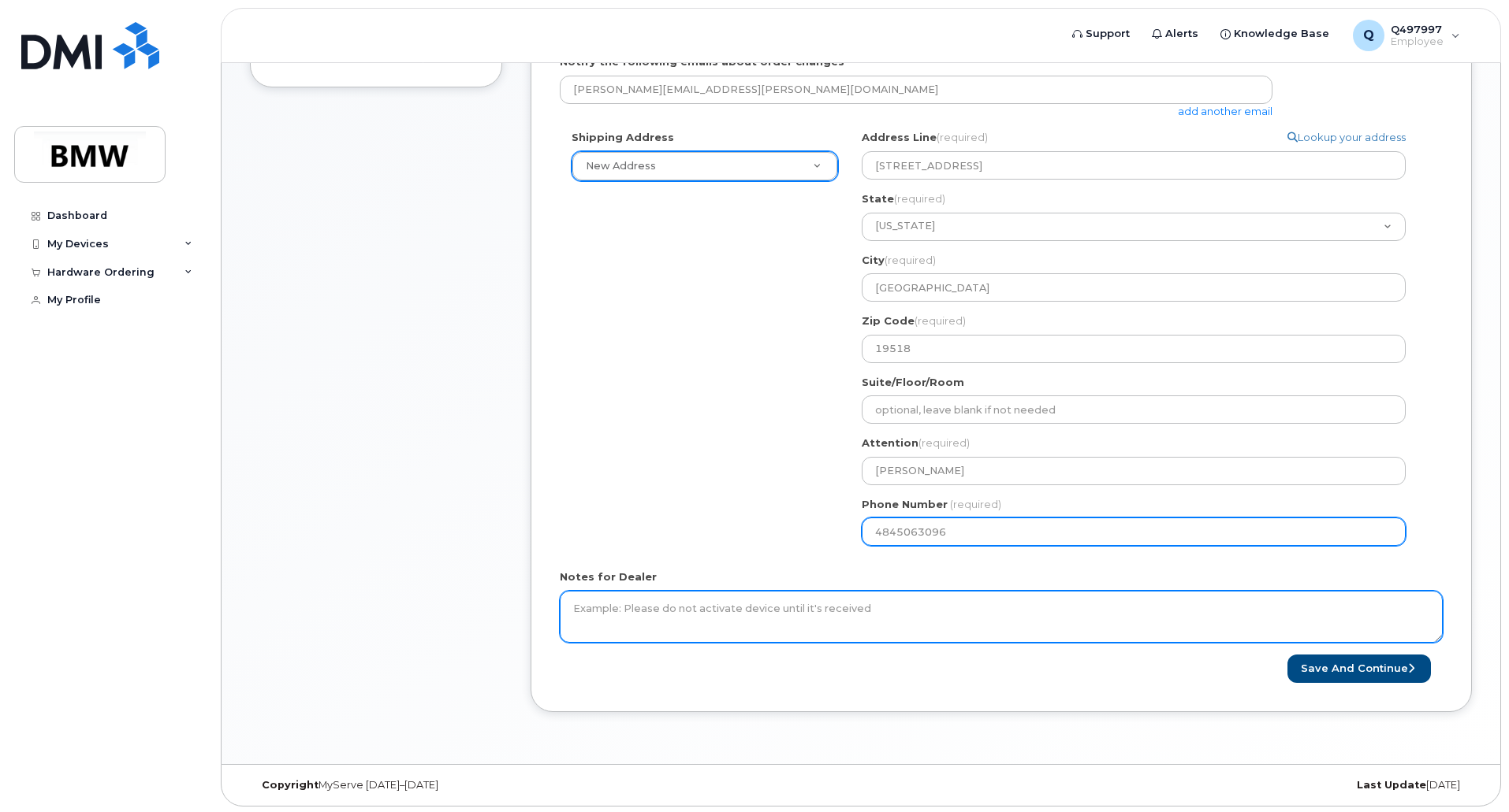
scroll to position [460, 0]
type input "4845063096"
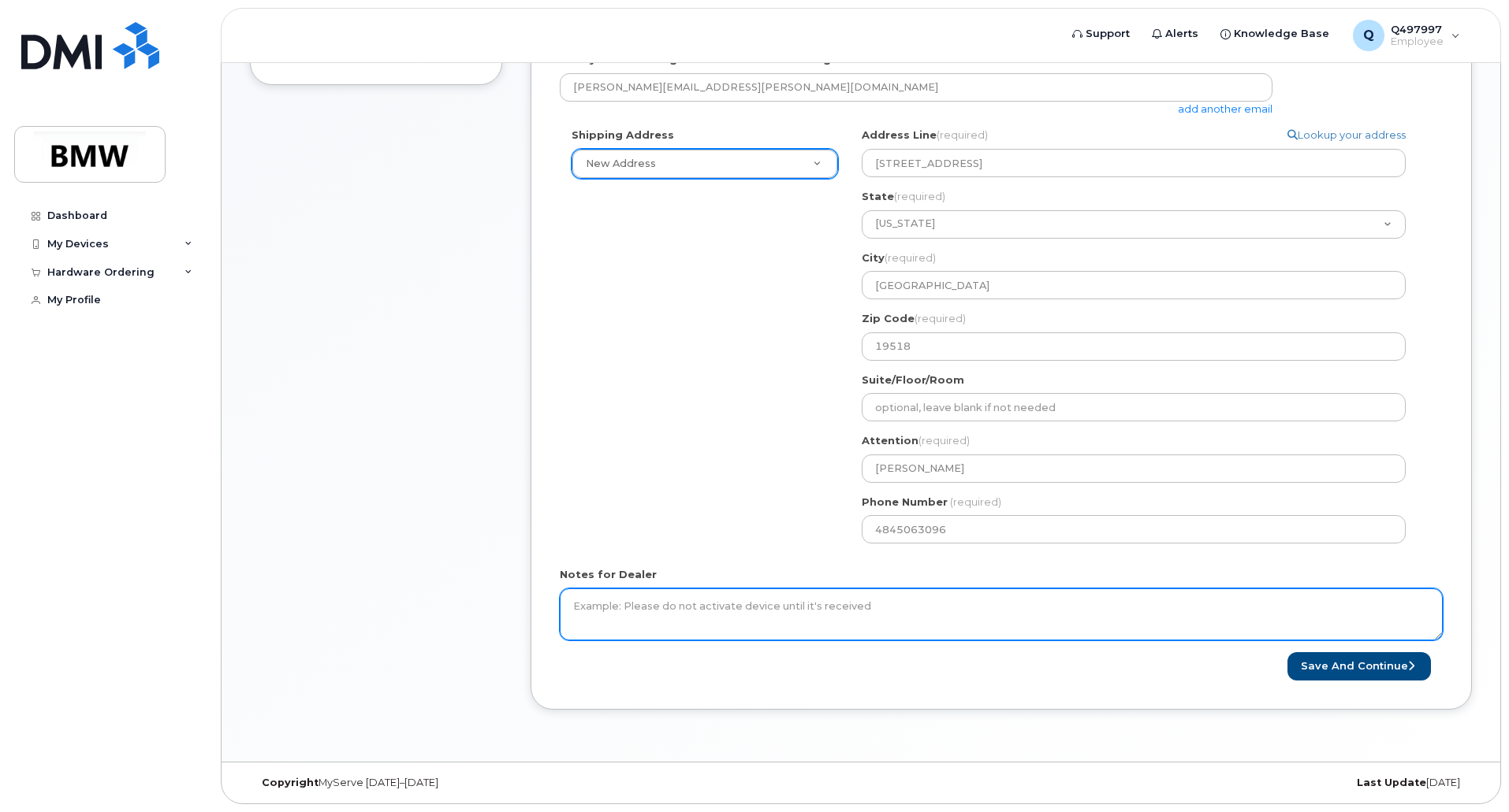
click at [707, 618] on textarea "Notes for Dealer" at bounding box center [1000, 614] width 882 height 52
drag, startPoint x: 665, startPoint y: 671, endPoint x: 662, endPoint y: 639, distance: 32.1
click at [665, 671] on div "Save and Continue" at bounding box center [1000, 667] width 882 height 29
click at [668, 623] on textarea "Please do not activate device until it is received. Ordering 16 Plus instead of…" at bounding box center [1000, 614] width 882 height 52
click at [922, 617] on textarea "Please do not activate device until it is received. Ordering 16 Plus instead of…" at bounding box center [1000, 614] width 882 height 52
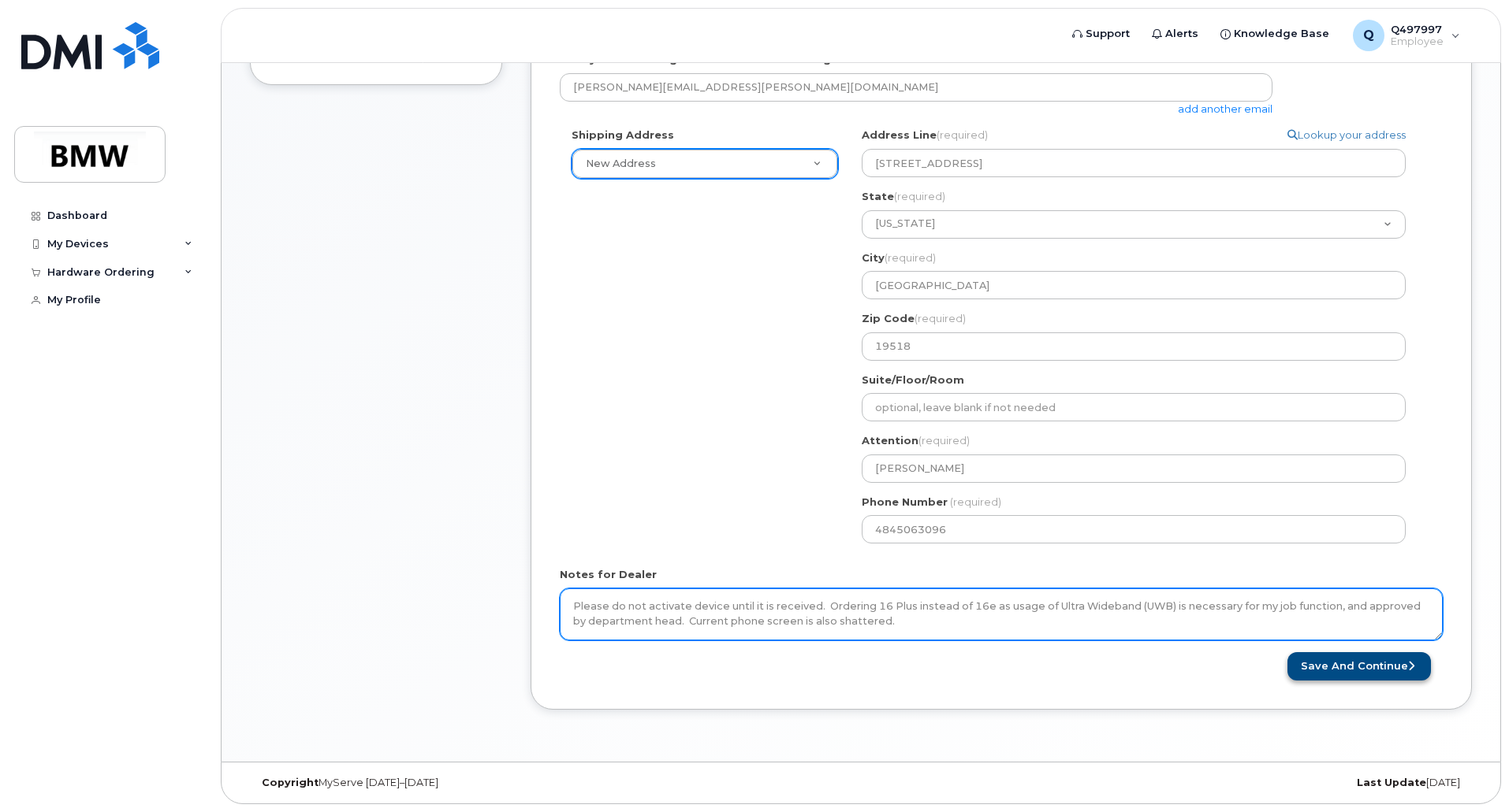
type textarea "Please do not activate device until it is received. Ordering 16 Plus instead of…"
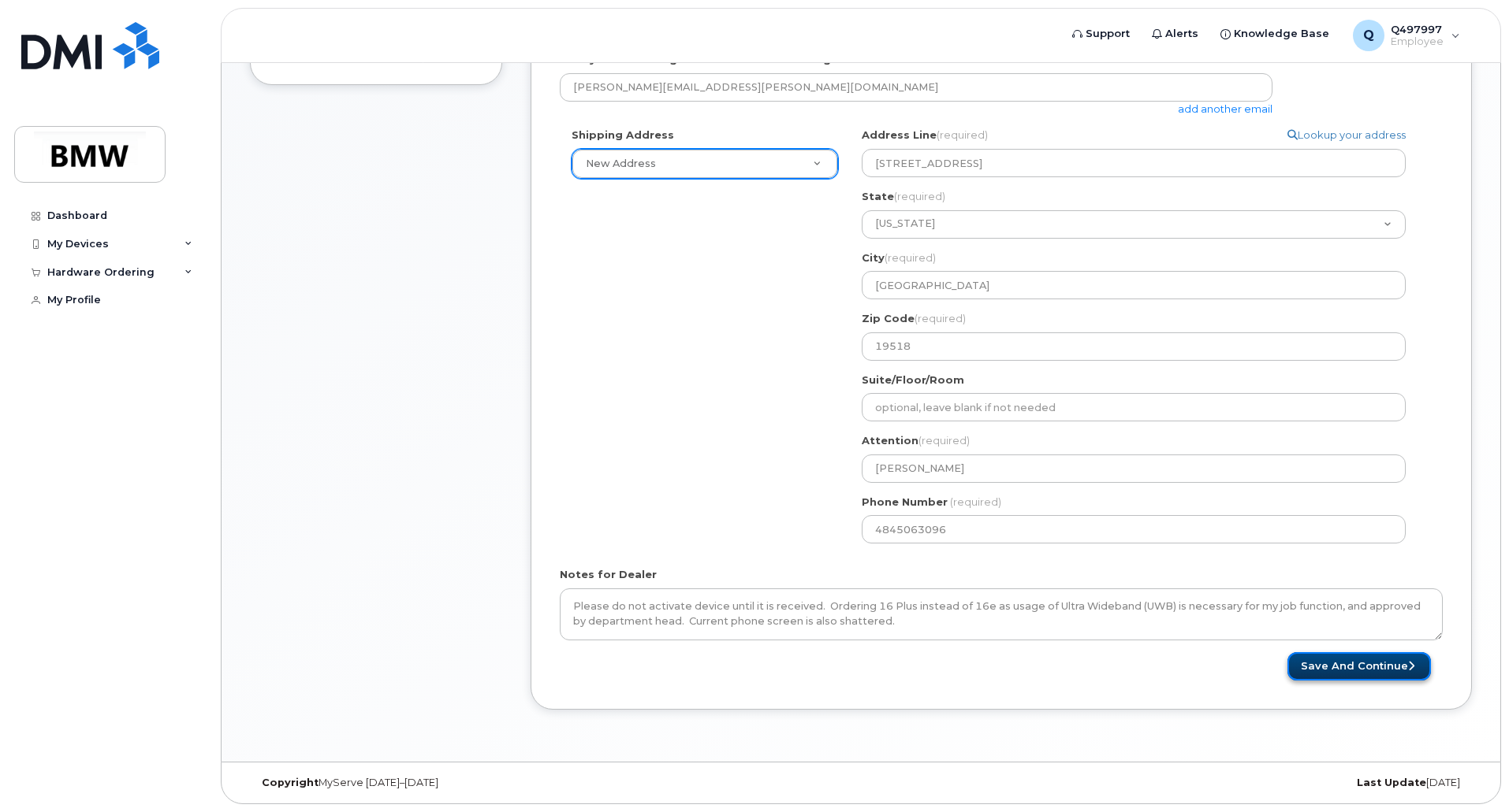
click at [1330, 657] on button "Save and Continue" at bounding box center [1359, 667] width 144 height 29
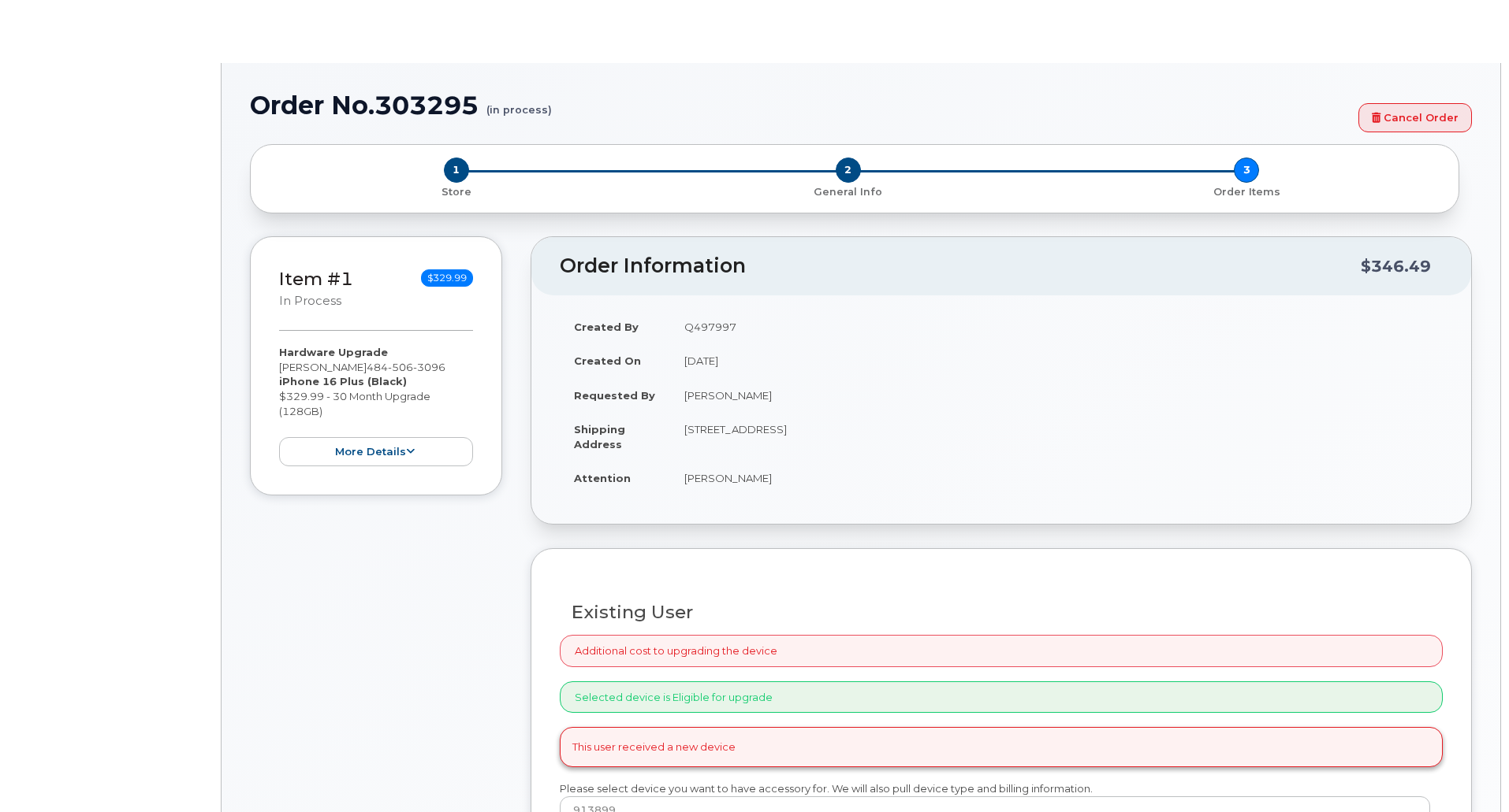
select select "1896017"
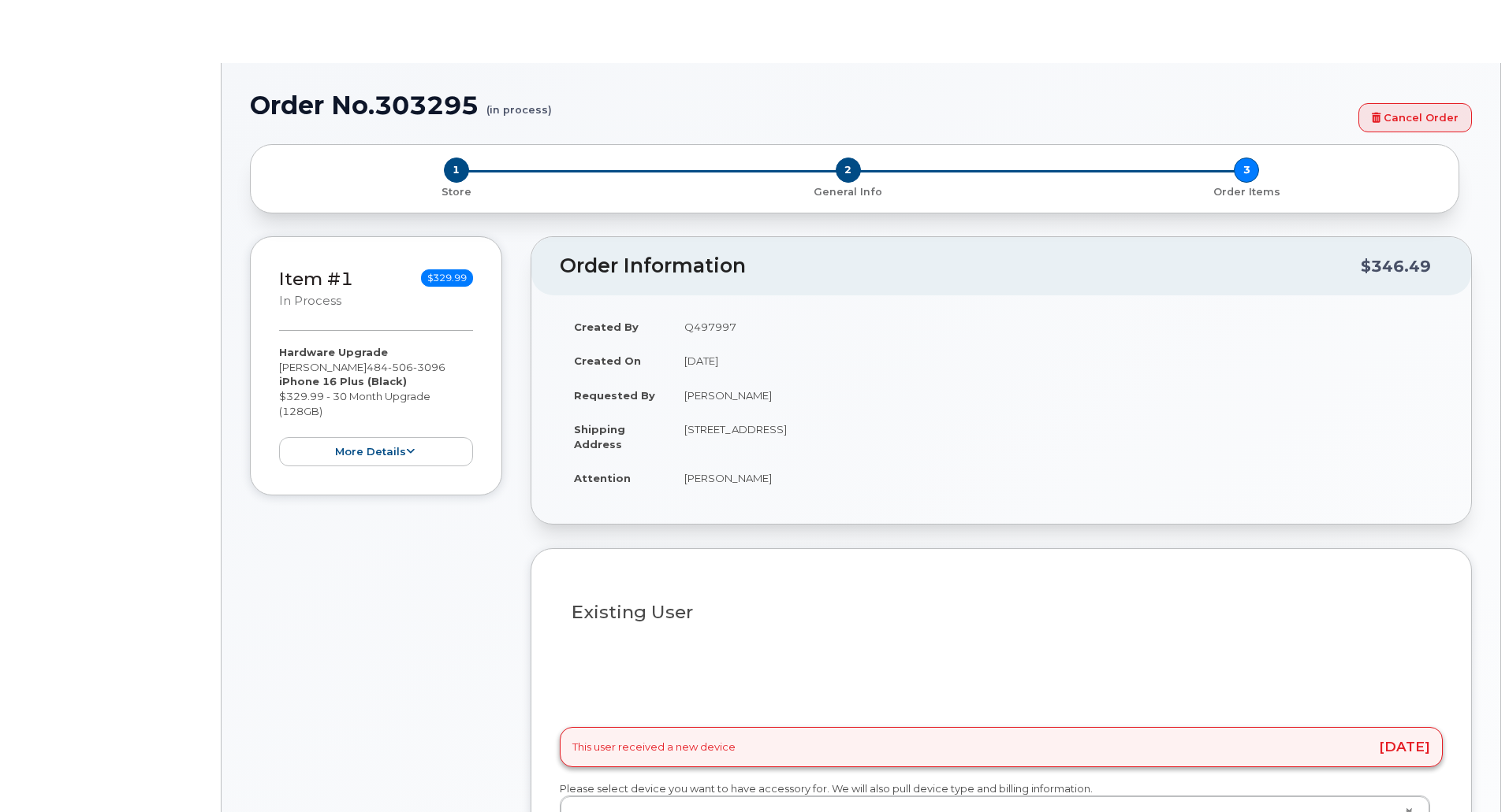
type input "1896378"
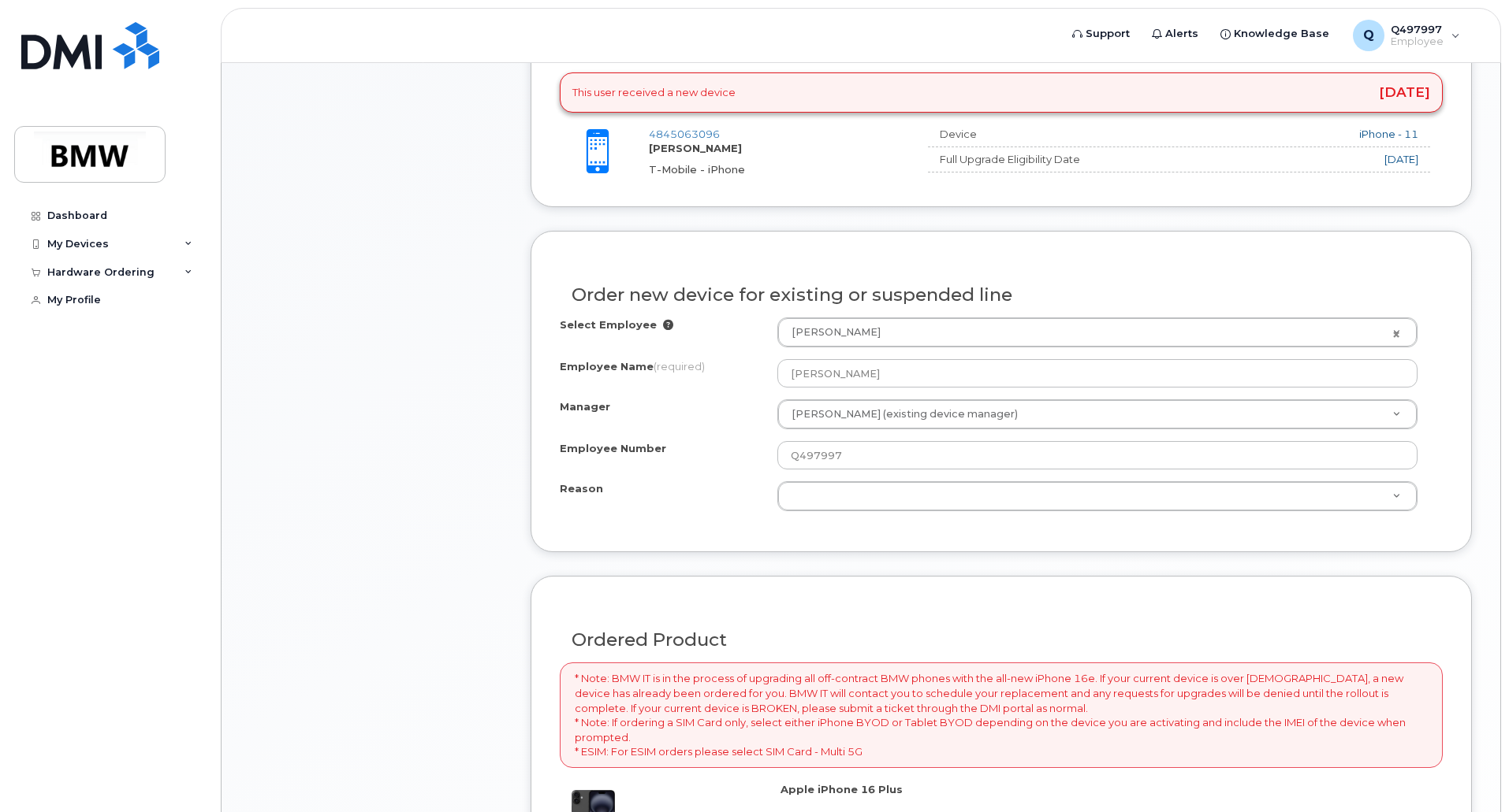
scroll to position [630, 0]
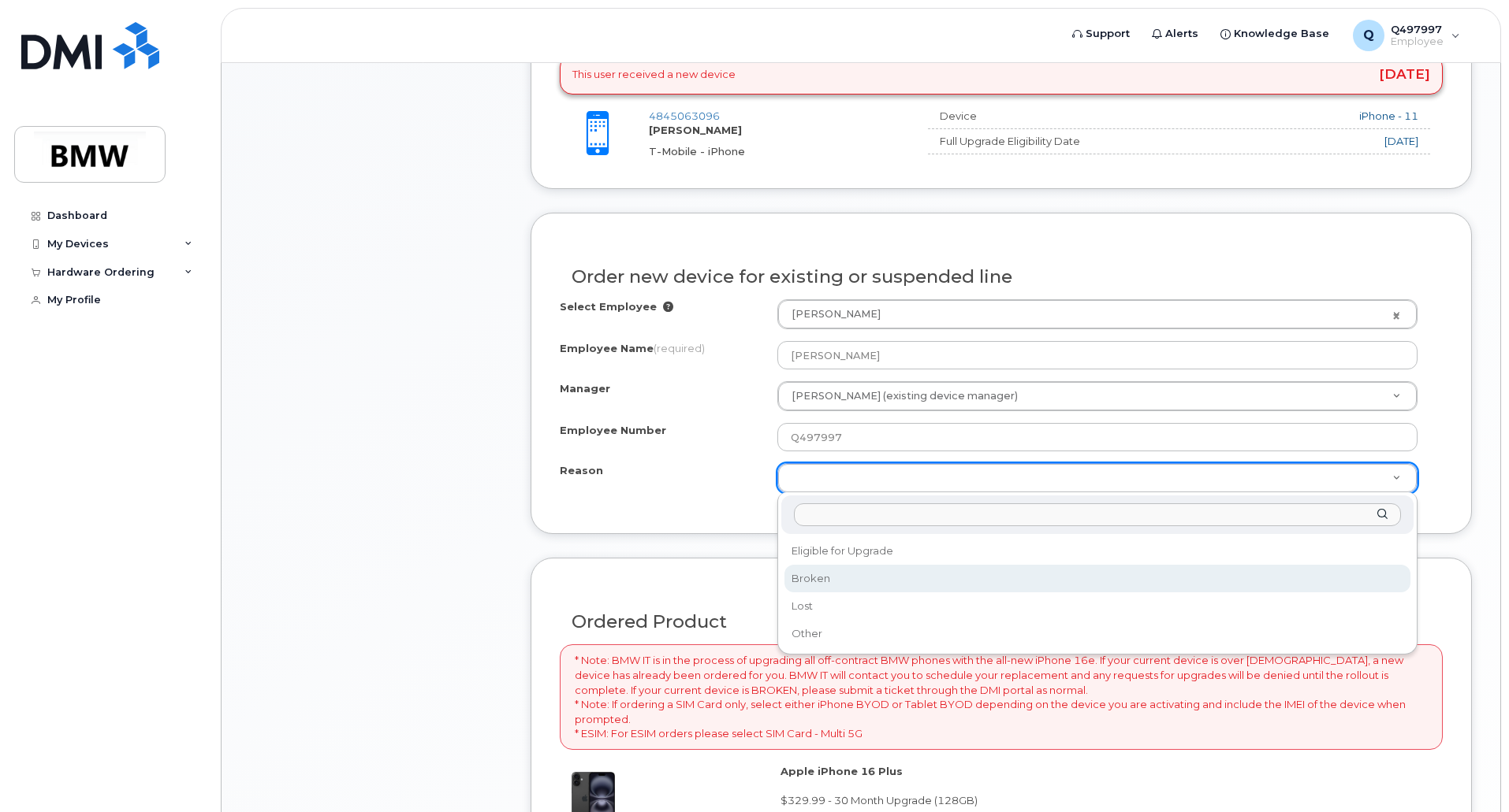
select select "broken"
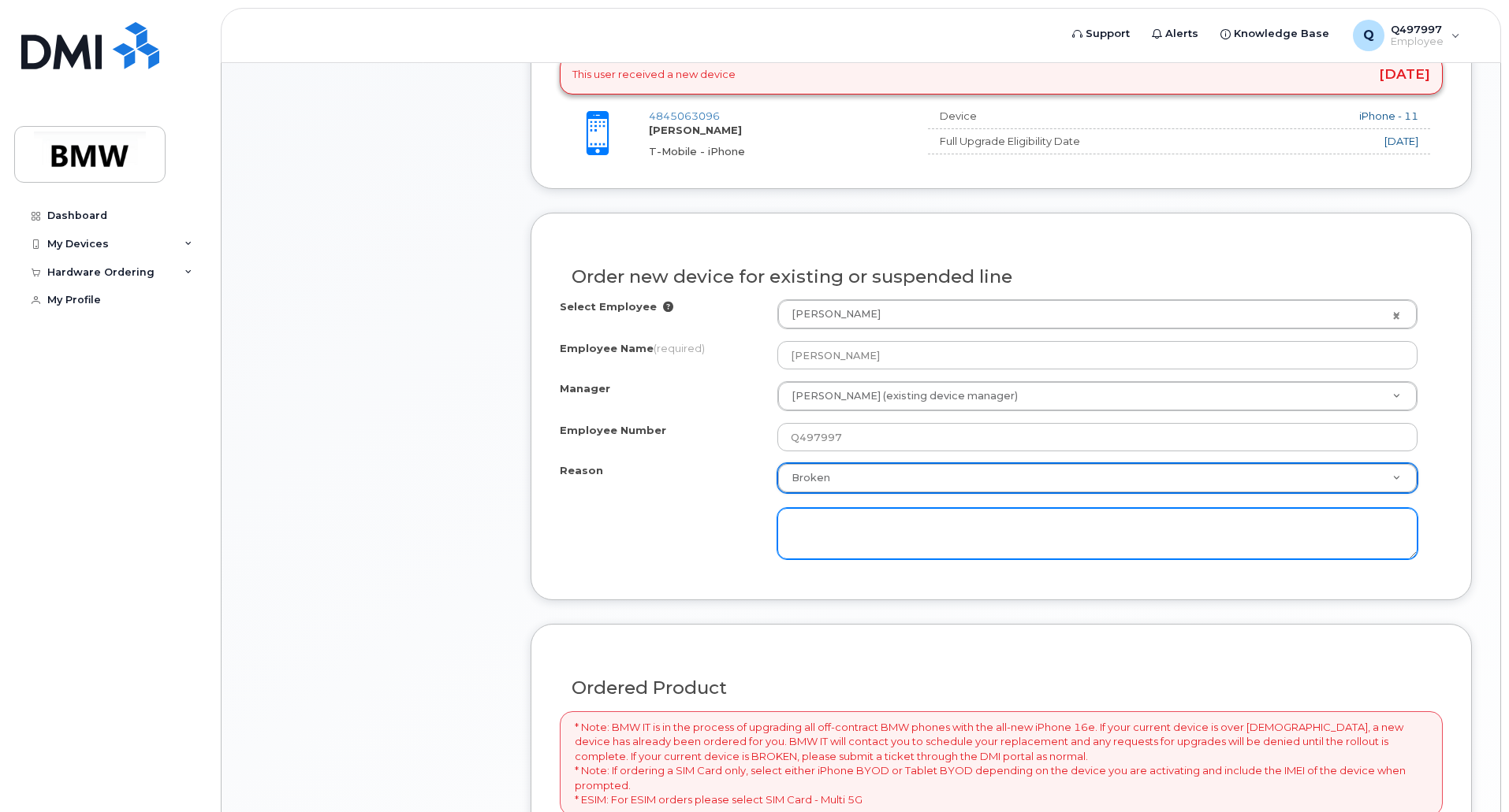
click at [843, 537] on textarea at bounding box center [1098, 534] width 640 height 52
paste textarea "Ordering 16 Plus instead of 16e as usage of Ultra Wideband (UWB) is necessary f…"
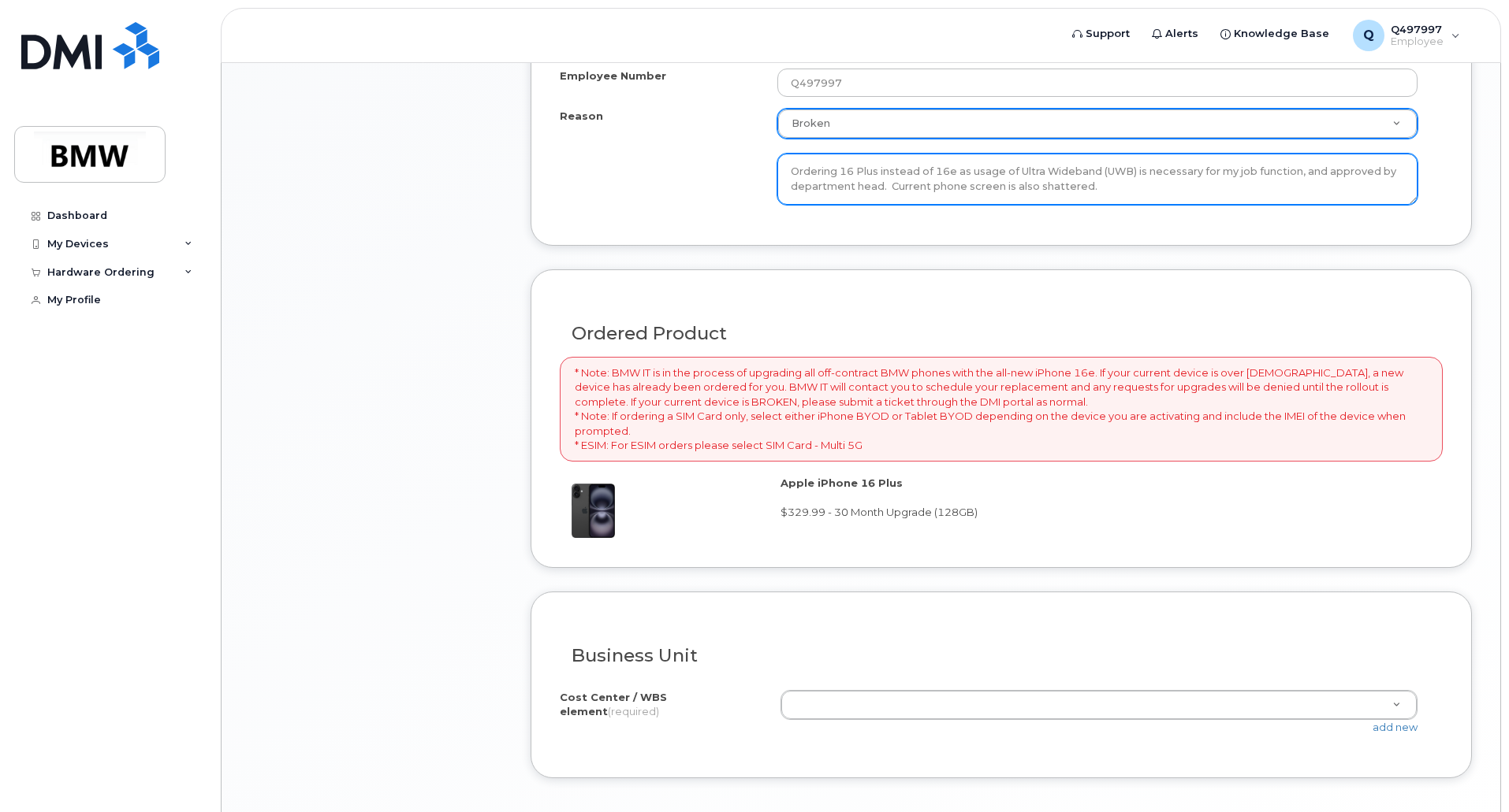
scroll to position [1024, 0]
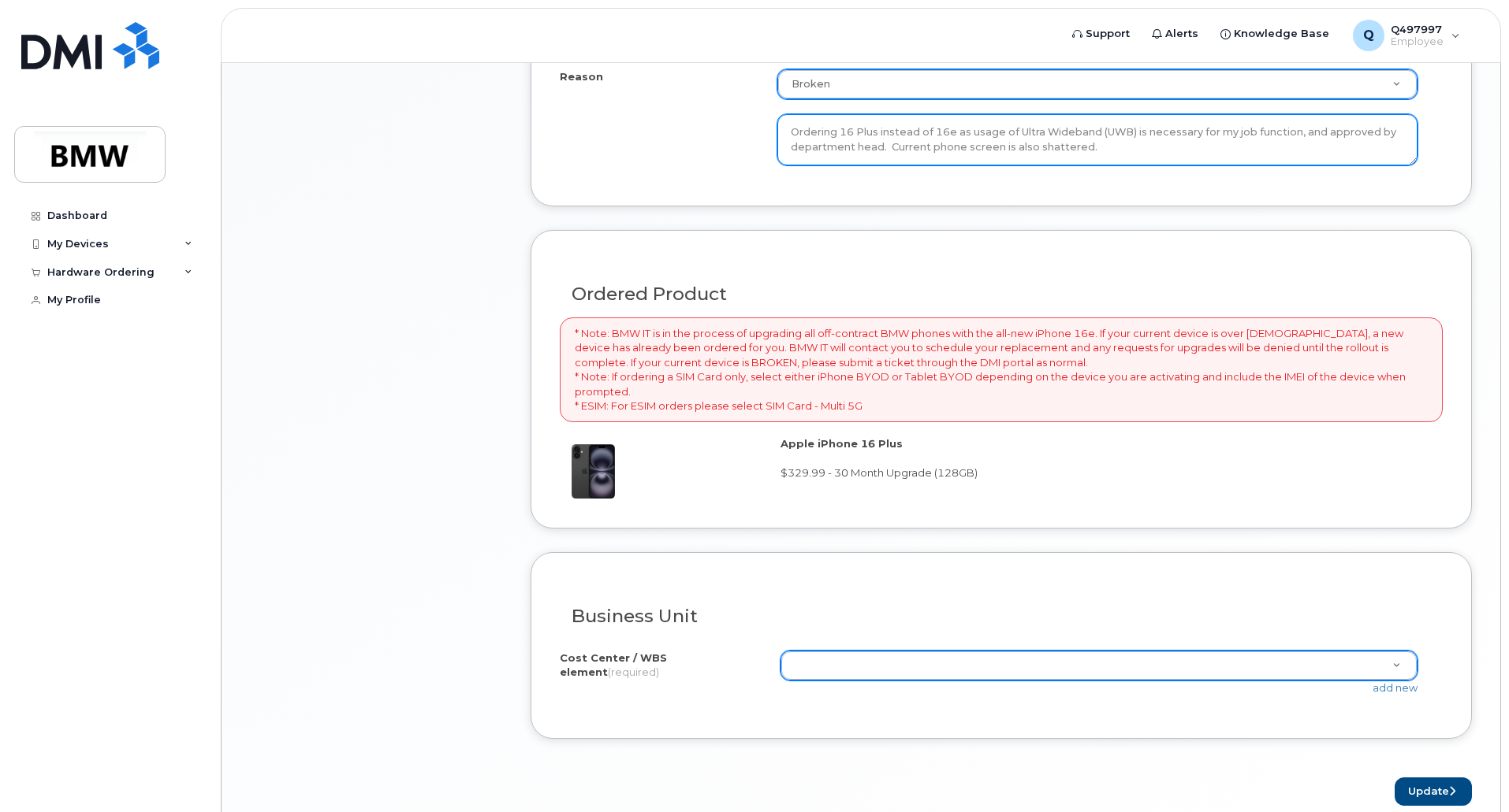
type textarea "Ordering 16 Plus instead of 16e as usage of Ultra Wideband (UWB) is necessary f…"
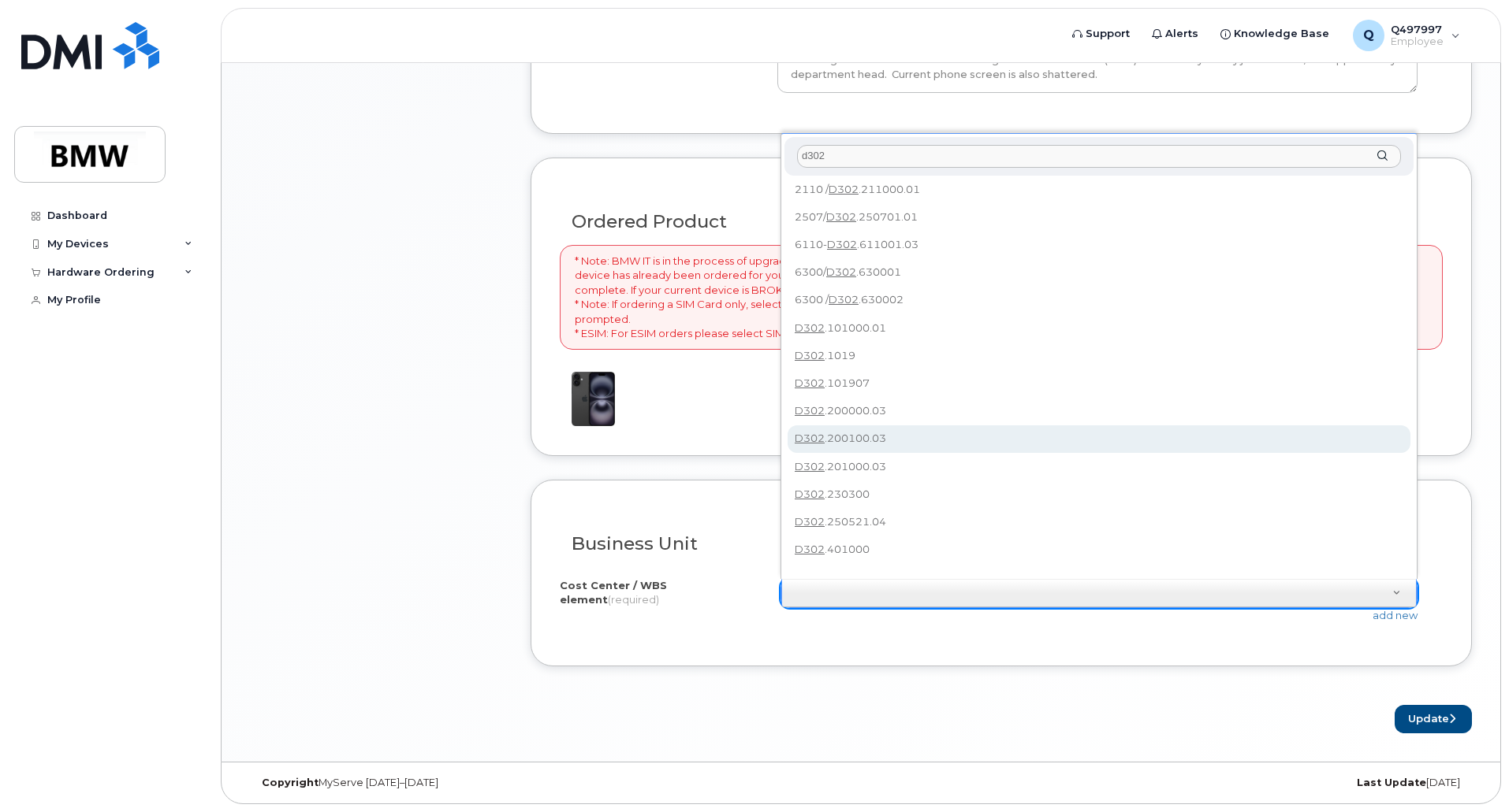
scroll to position [0, 0]
type input "d"
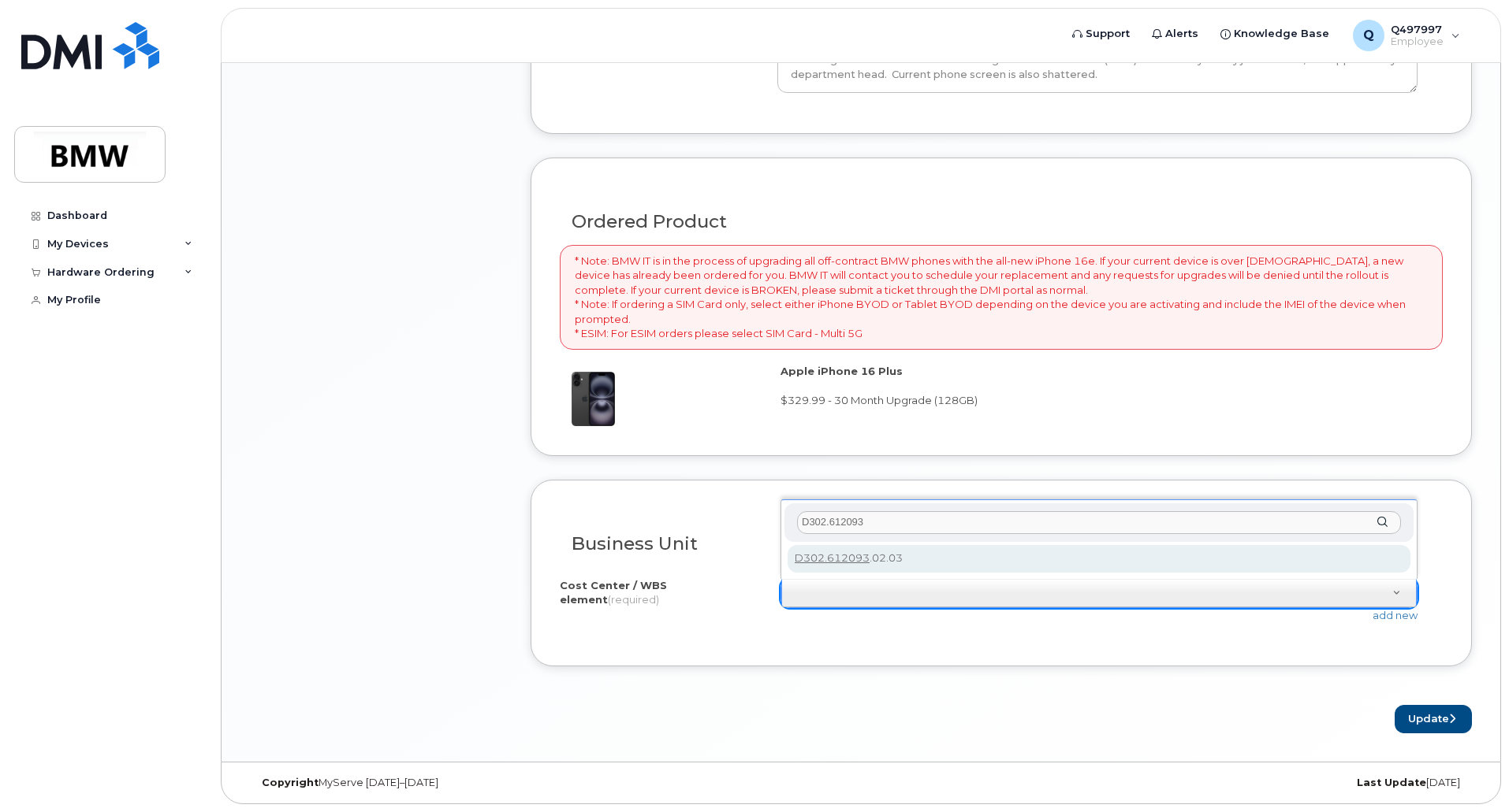
type input "D302.612093"
type input "D302.612093.02.03"
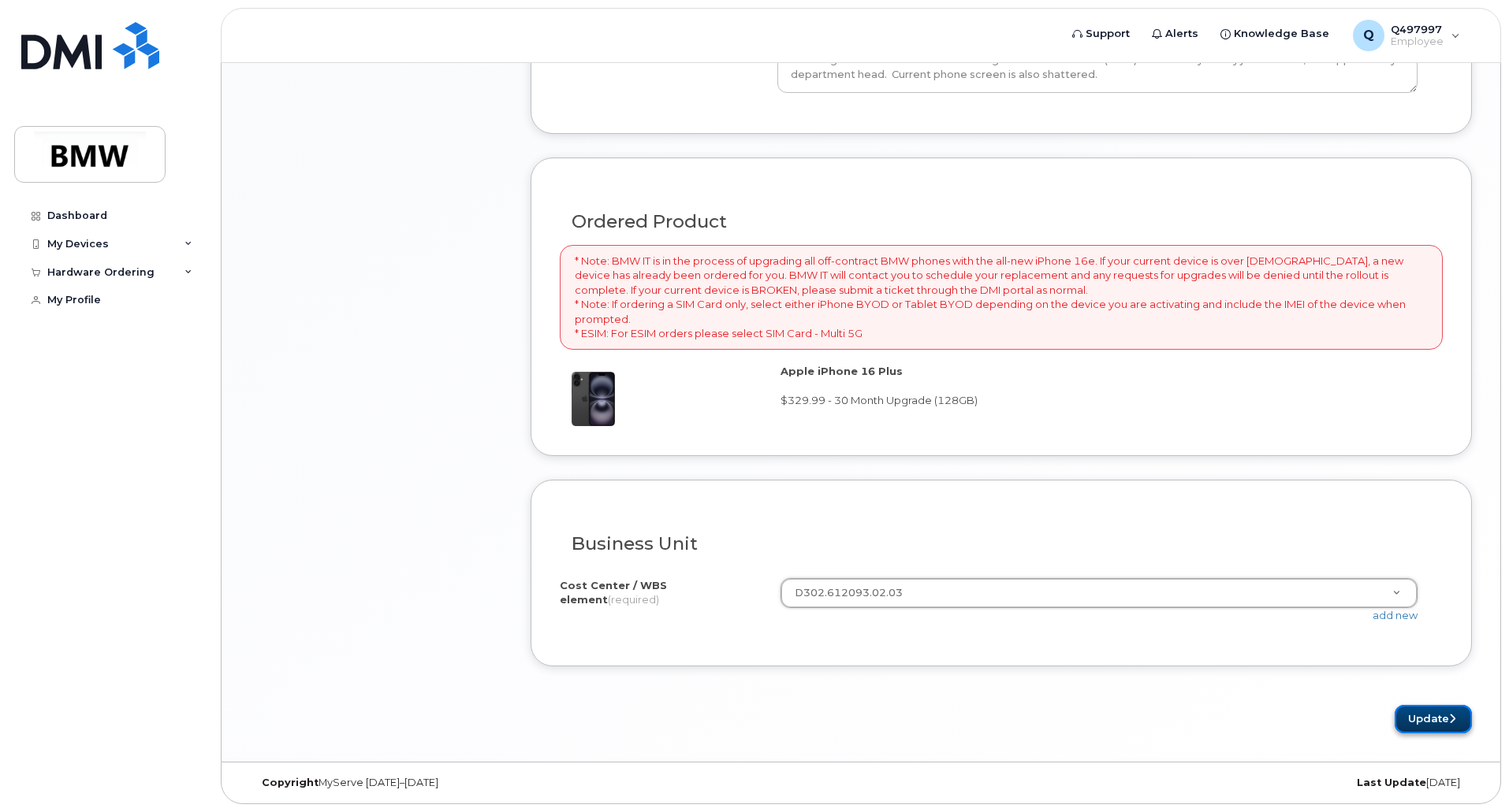
click at [1399, 716] on button "Update" at bounding box center [1433, 720] width 77 height 29
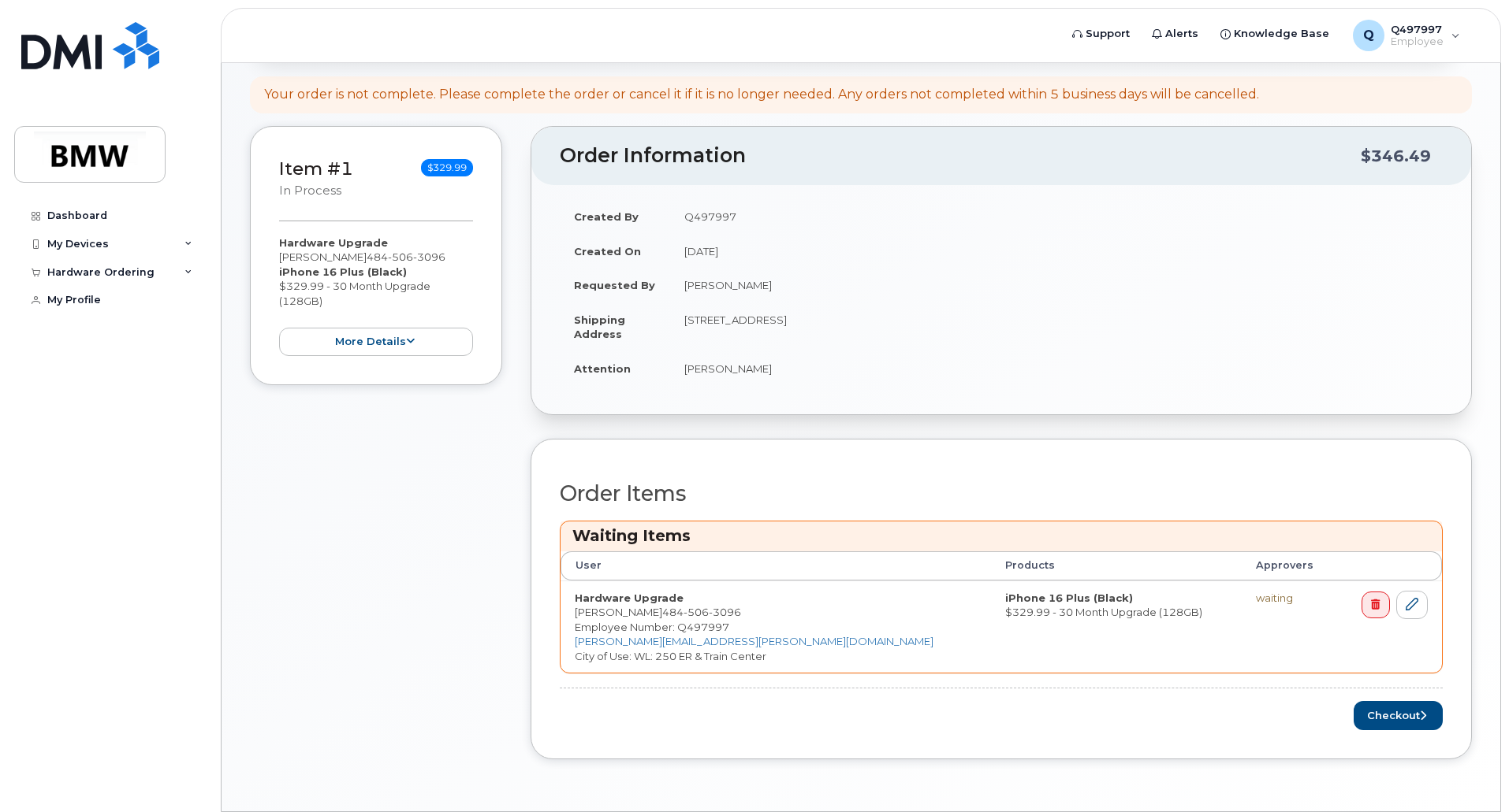
scroll to position [236, 0]
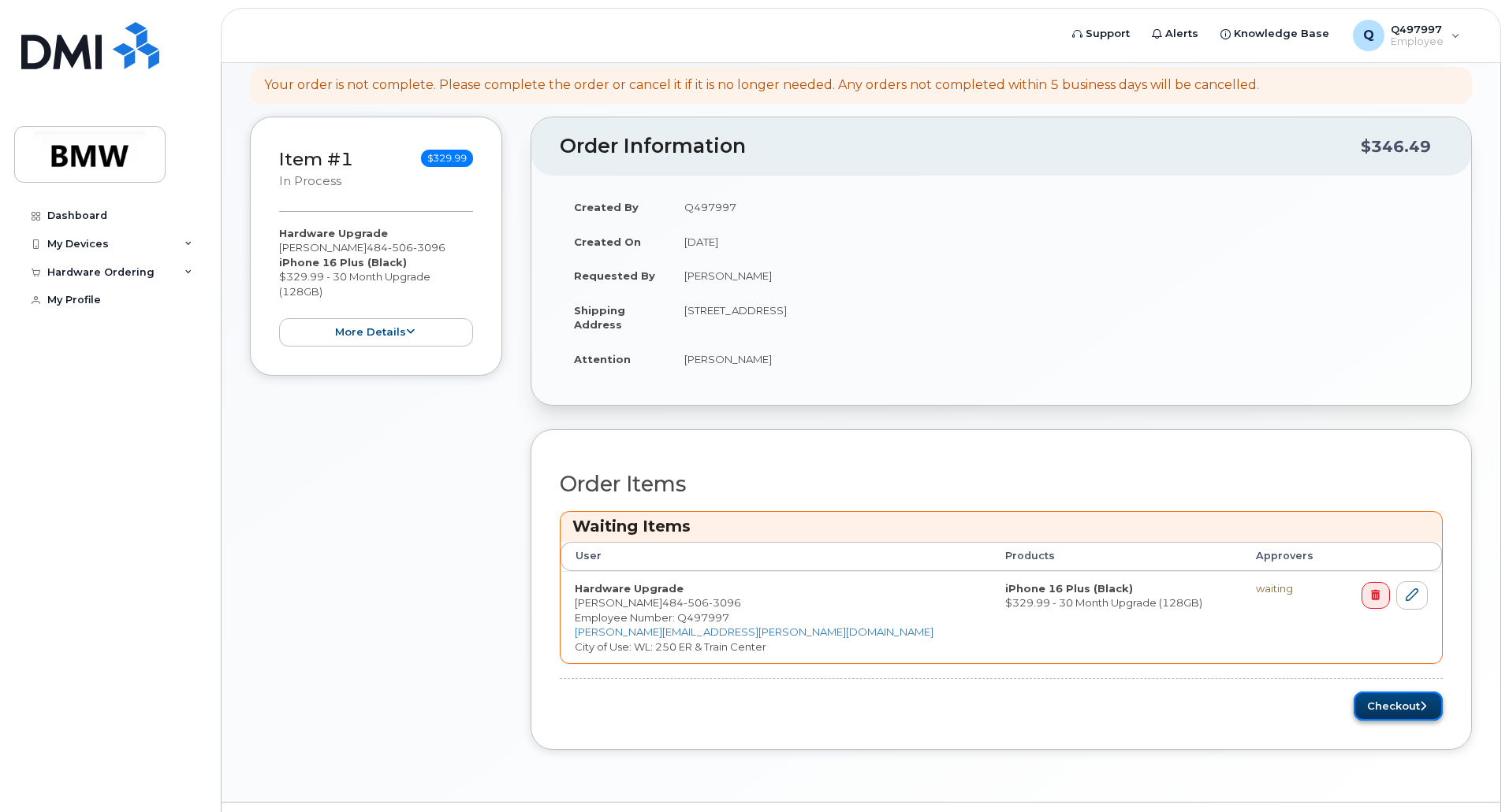
click at [1357, 700] on button "Checkout" at bounding box center [1398, 706] width 89 height 29
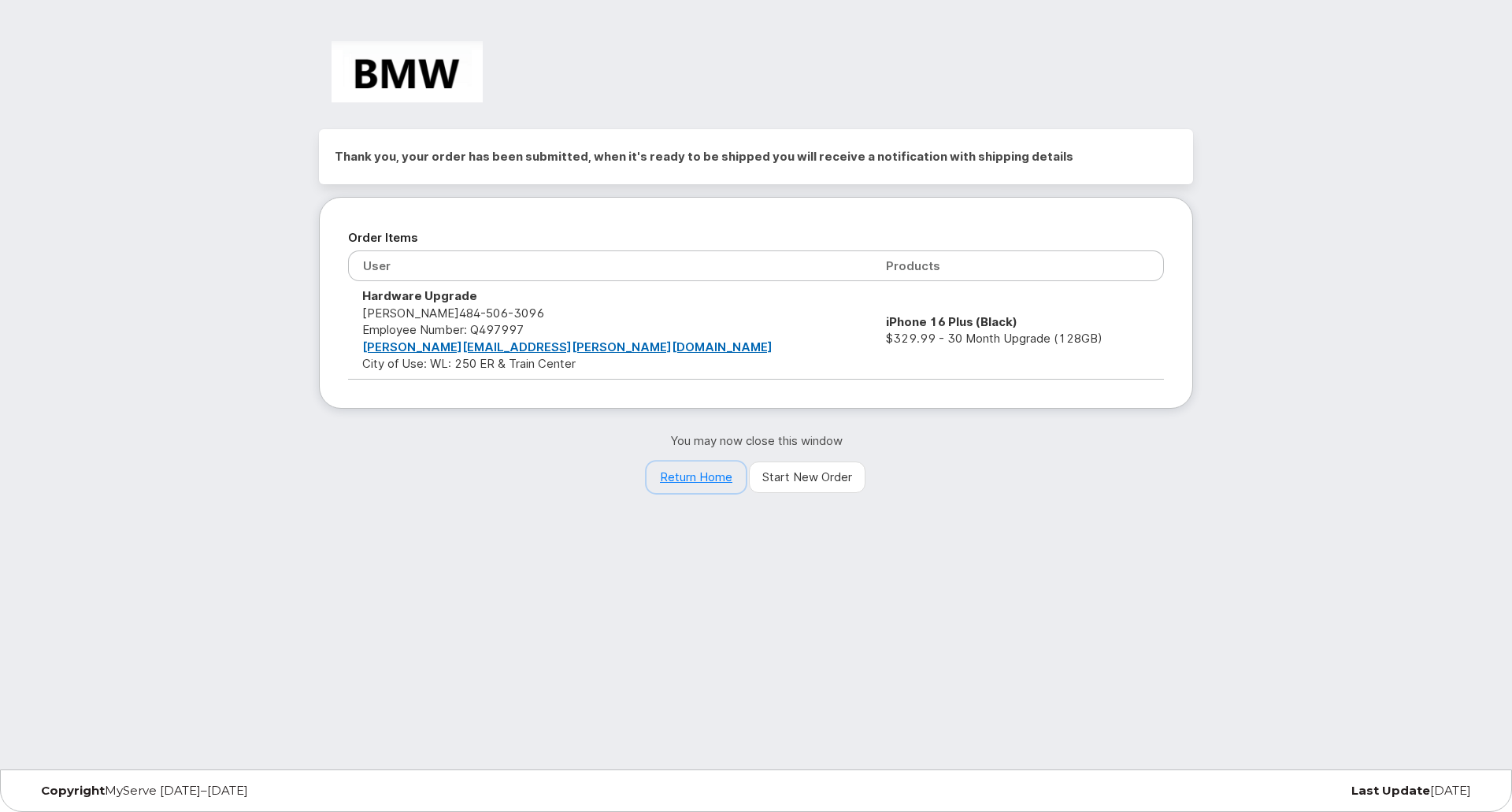
click at [696, 476] on link "Return Home" at bounding box center [696, 477] width 99 height 31
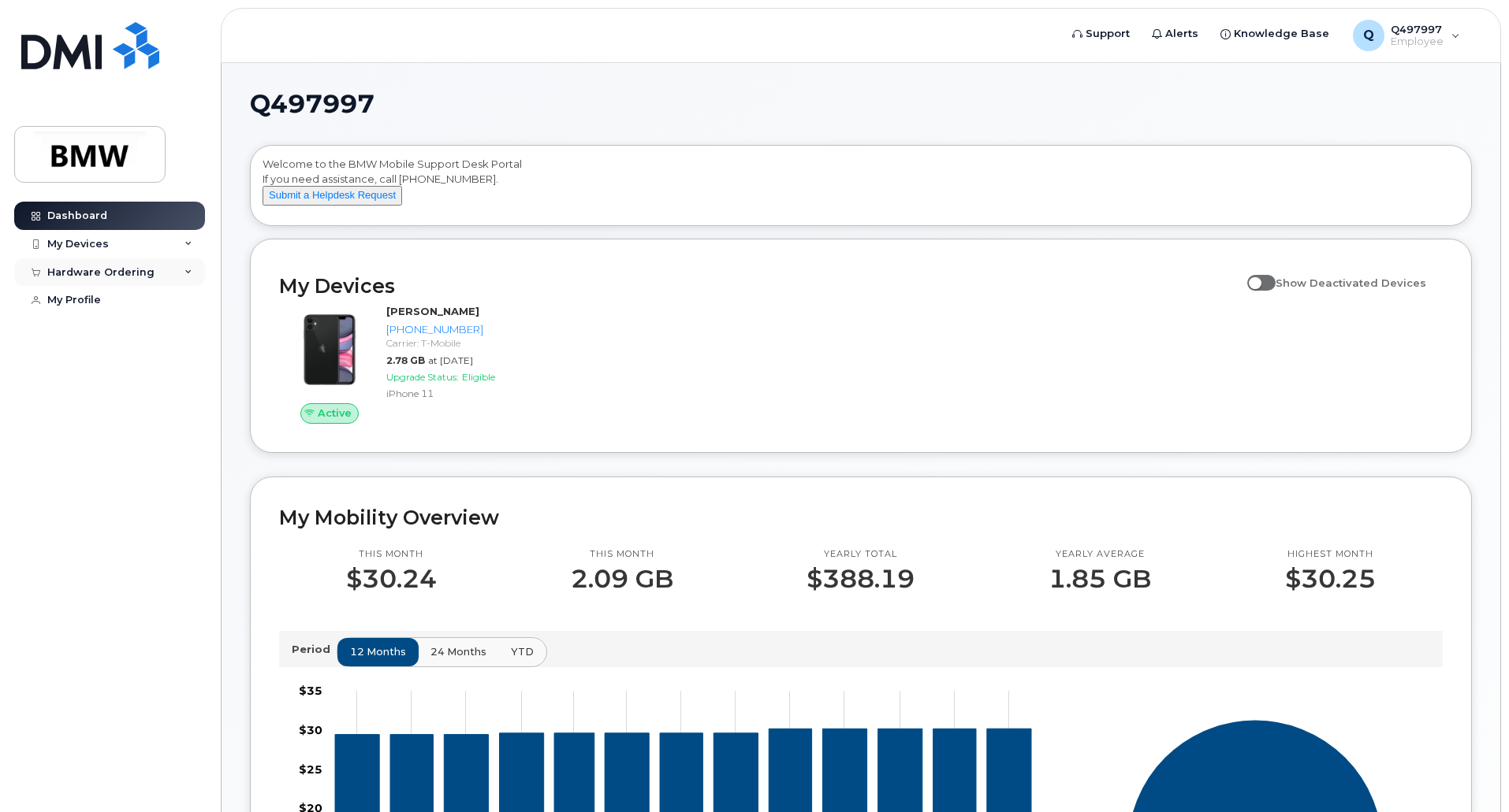
click at [184, 275] on div "Hardware Ordering" at bounding box center [109, 272] width 190 height 29
click at [97, 300] on div "My Orders" at bounding box center [83, 301] width 57 height 14
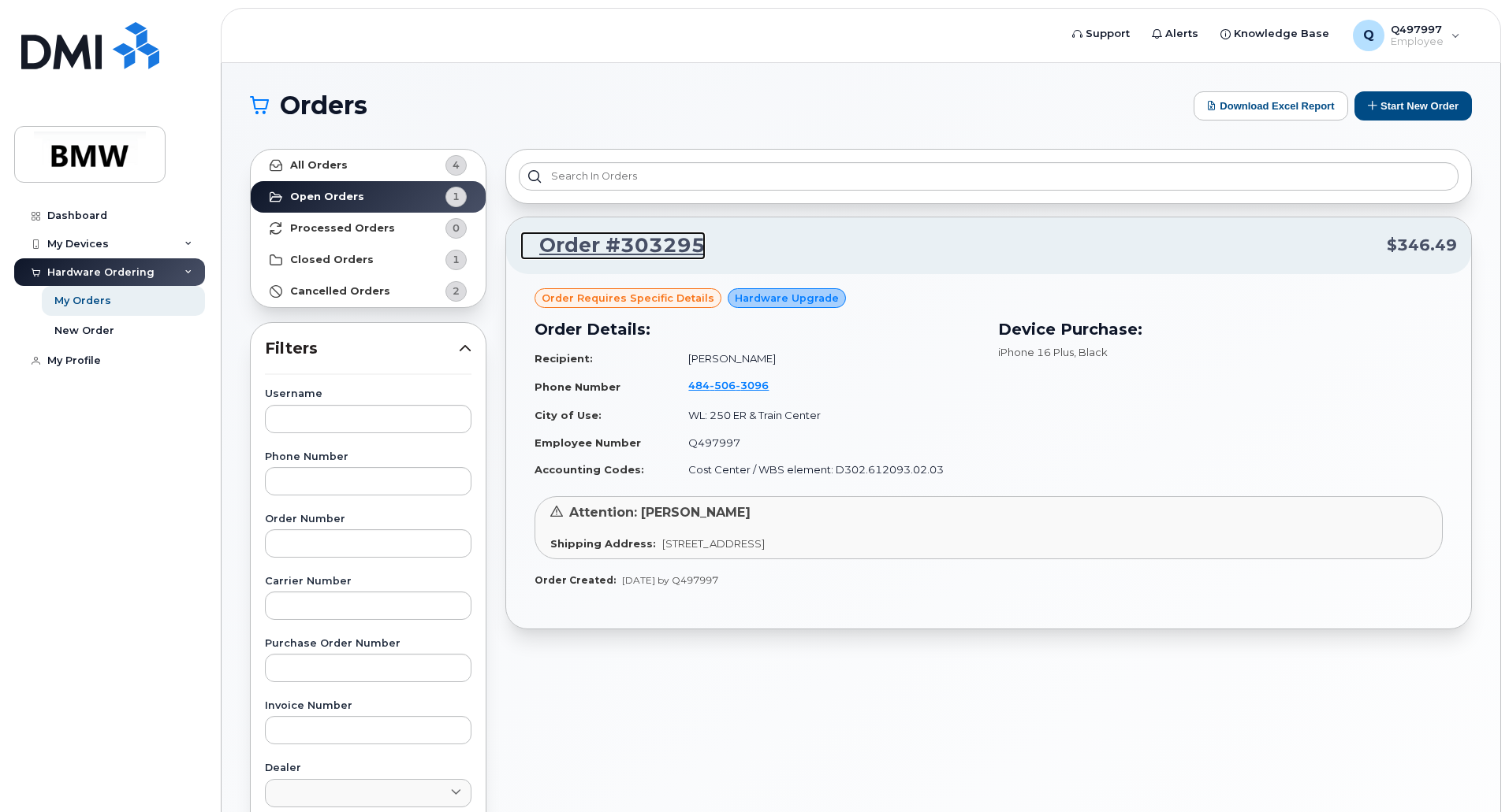
click at [613, 238] on link "Order #303295" at bounding box center [612, 246] width 185 height 29
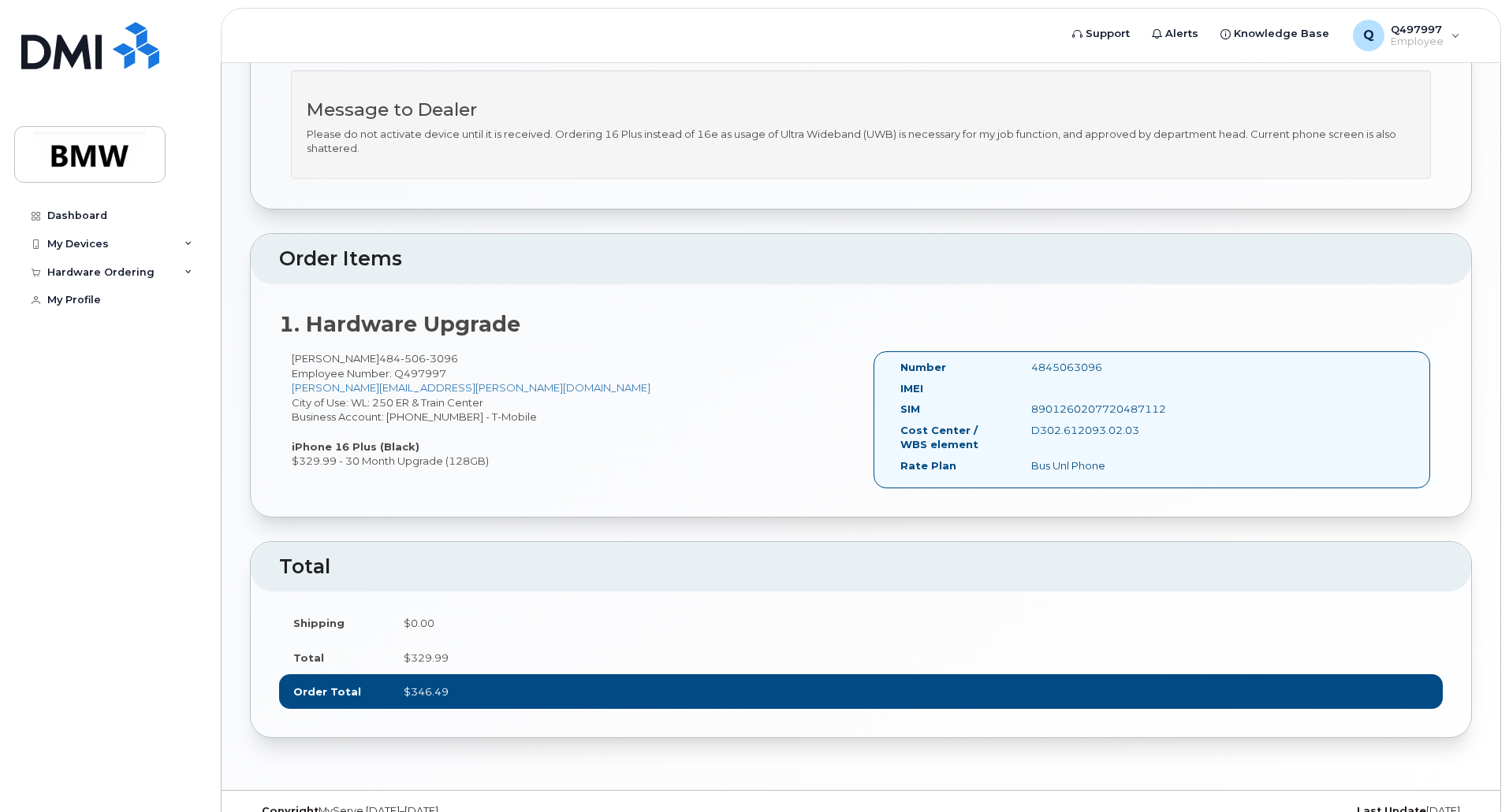
scroll to position [376, 0]
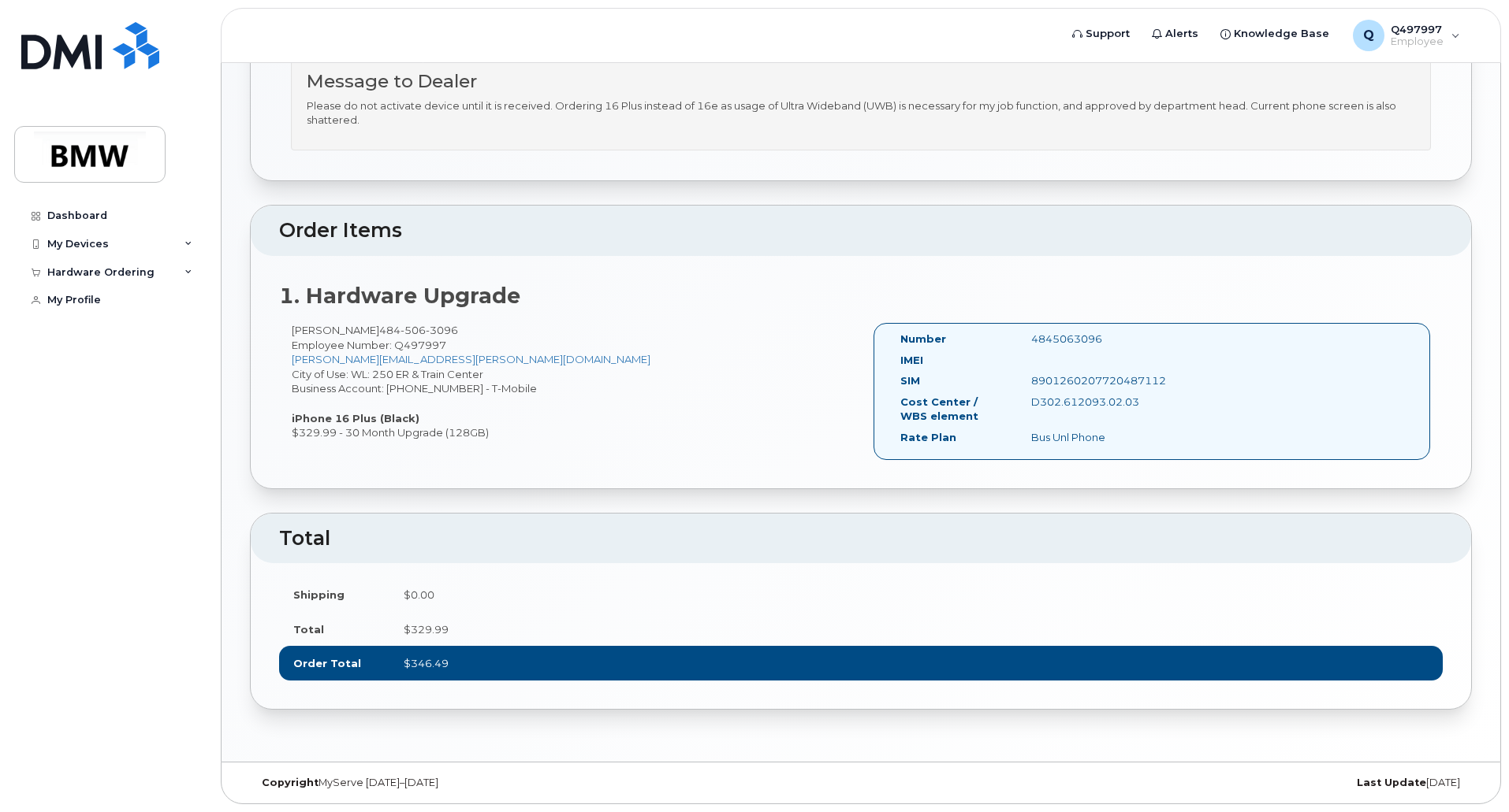
click at [693, 226] on h2 "Order Items" at bounding box center [860, 231] width 1163 height 22
click at [184, 275] on div "Hardware Ordering" at bounding box center [109, 272] width 190 height 29
click at [108, 298] on div "My Orders" at bounding box center [83, 301] width 57 height 14
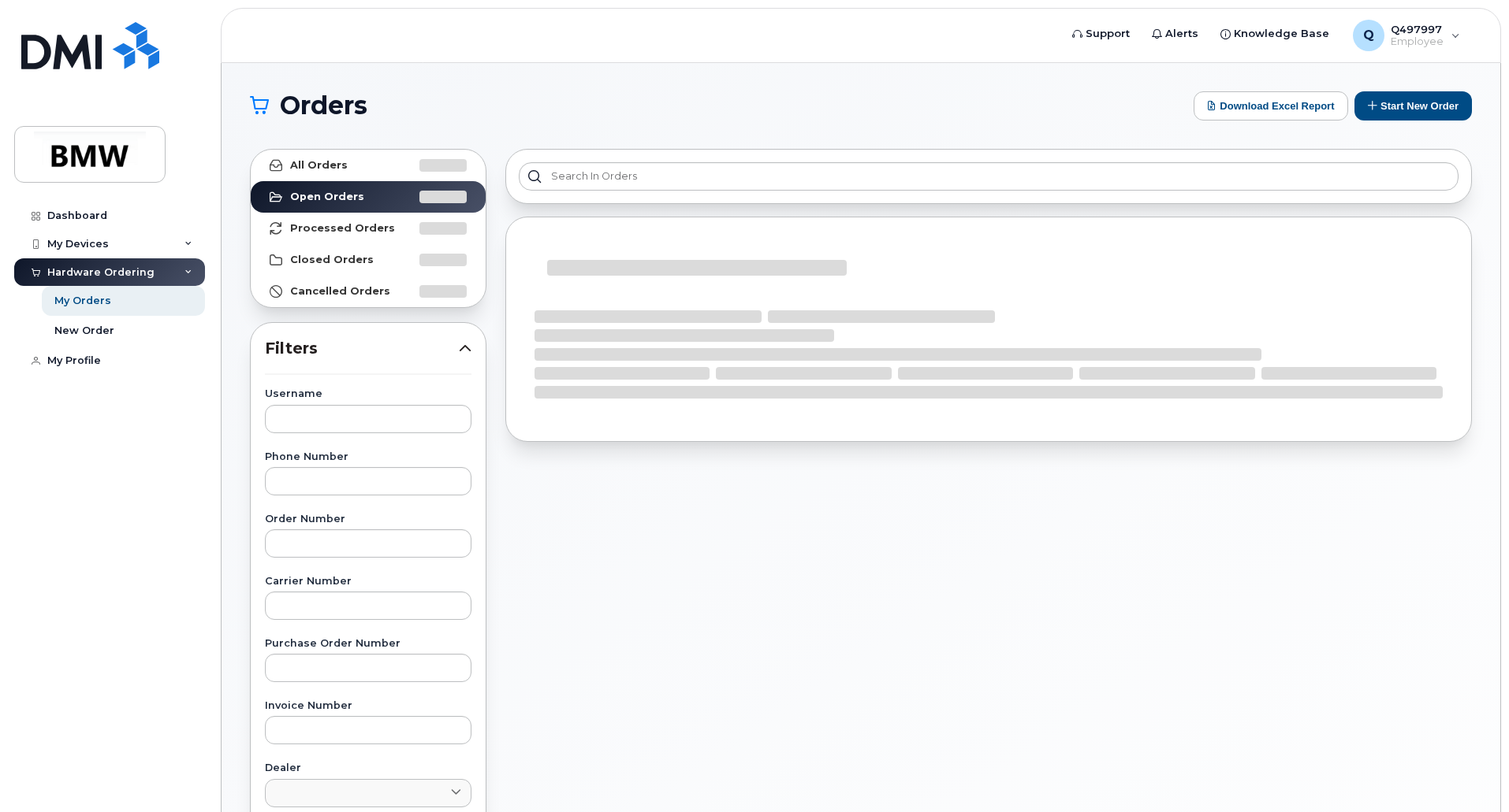
click at [1353, 332] on div at bounding box center [988, 351] width 908 height 95
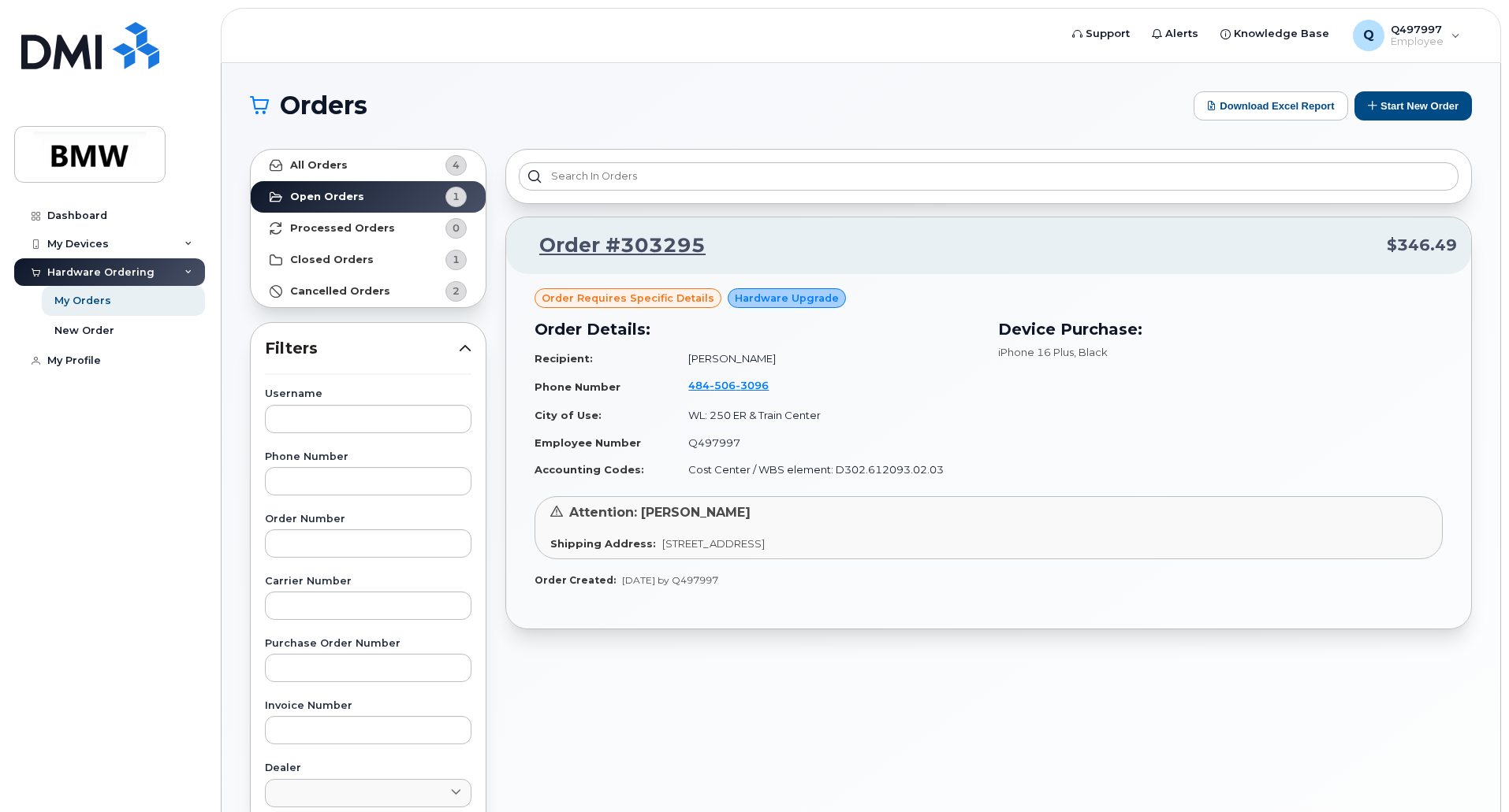
click at [1280, 134] on section "Orders Download Excel Report Start New Order All Orders 4 Open Orders 1 Process…" at bounding box center [861, 669] width 1222 height 1155
click at [190, 245] on icon at bounding box center [188, 244] width 8 height 8
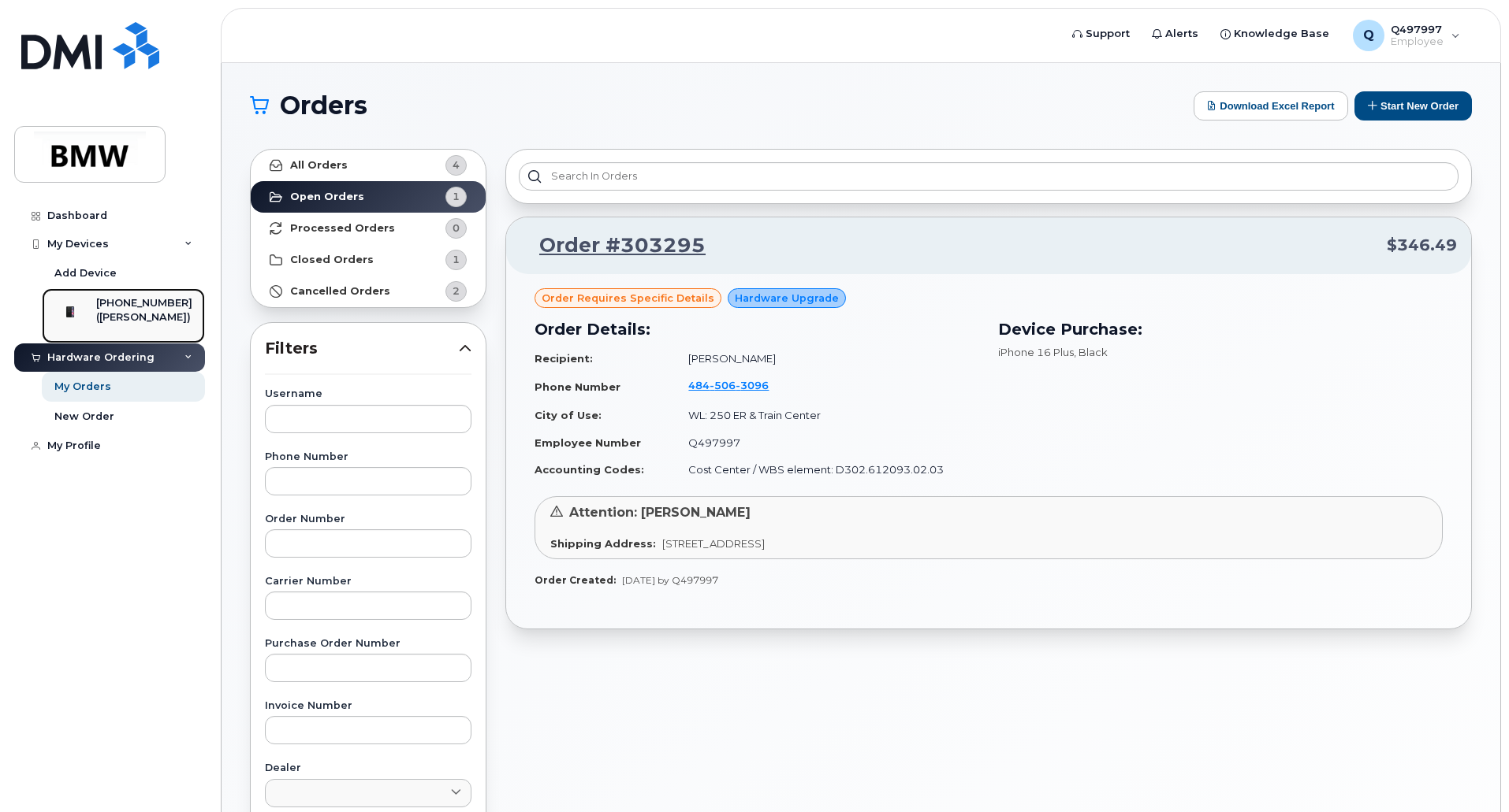
click at [135, 314] on div "([PERSON_NAME])" at bounding box center [144, 317] width 97 height 14
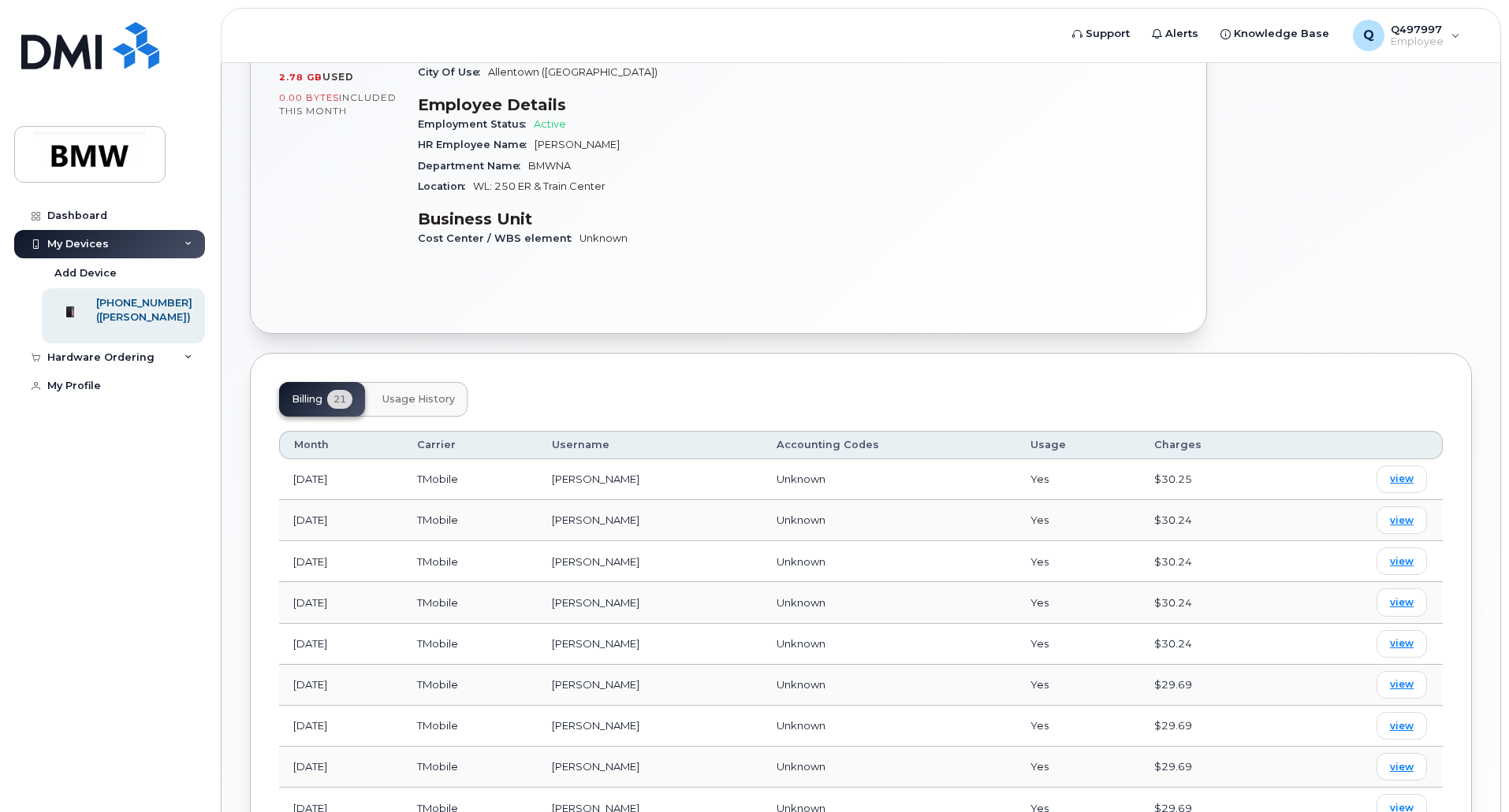
click at [400, 382] on button "Usage History" at bounding box center [419, 399] width 98 height 35
